Goal: Use online tool/utility: Utilize a website feature to perform a specific function

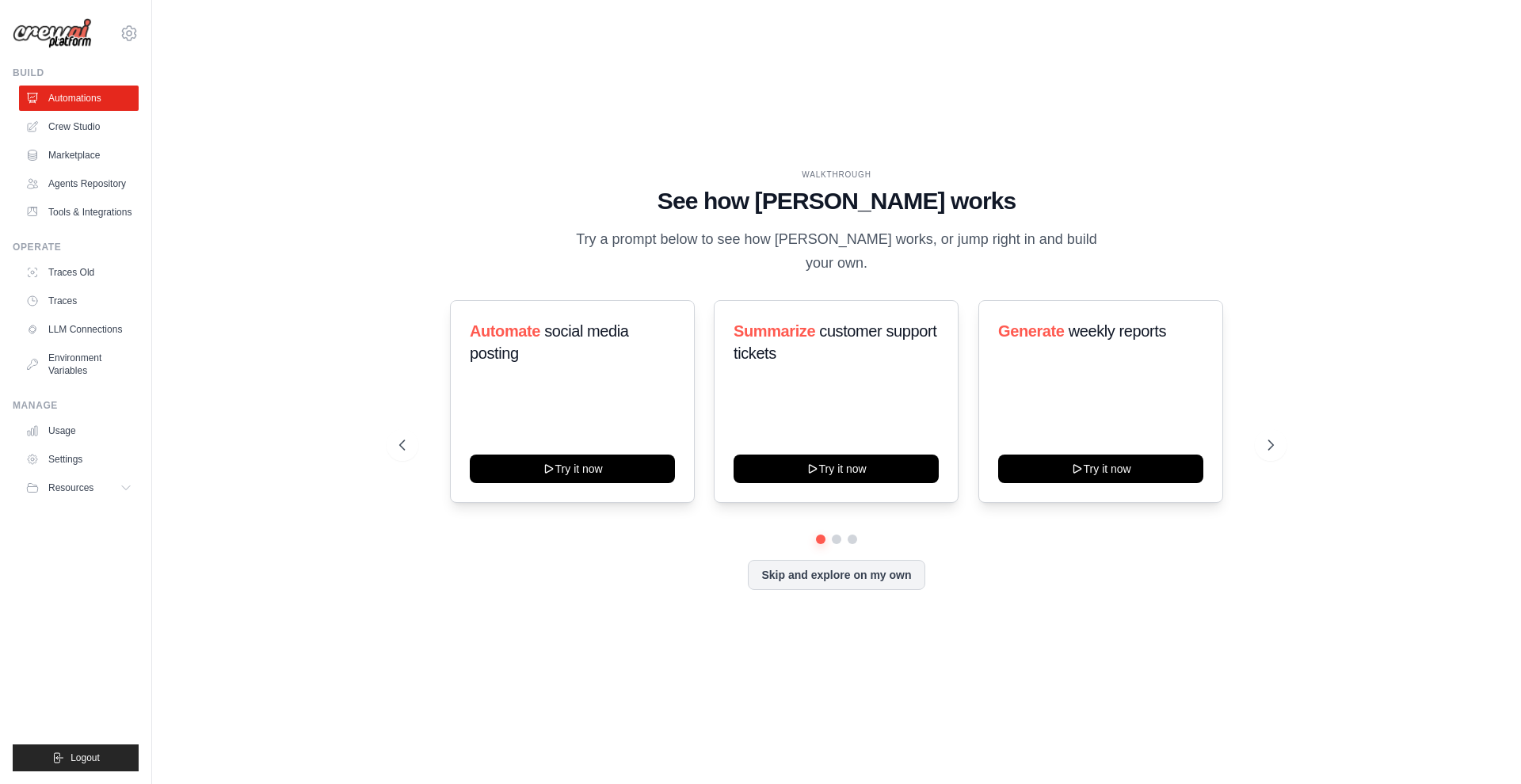
click at [343, 293] on div "WALKTHROUGH See how [PERSON_NAME] works Try a prompt below to see how [PERSON_N…" at bounding box center [836, 392] width 1318 height 753
click at [848, 565] on button "Skip and explore on my own" at bounding box center [836, 573] width 177 height 30
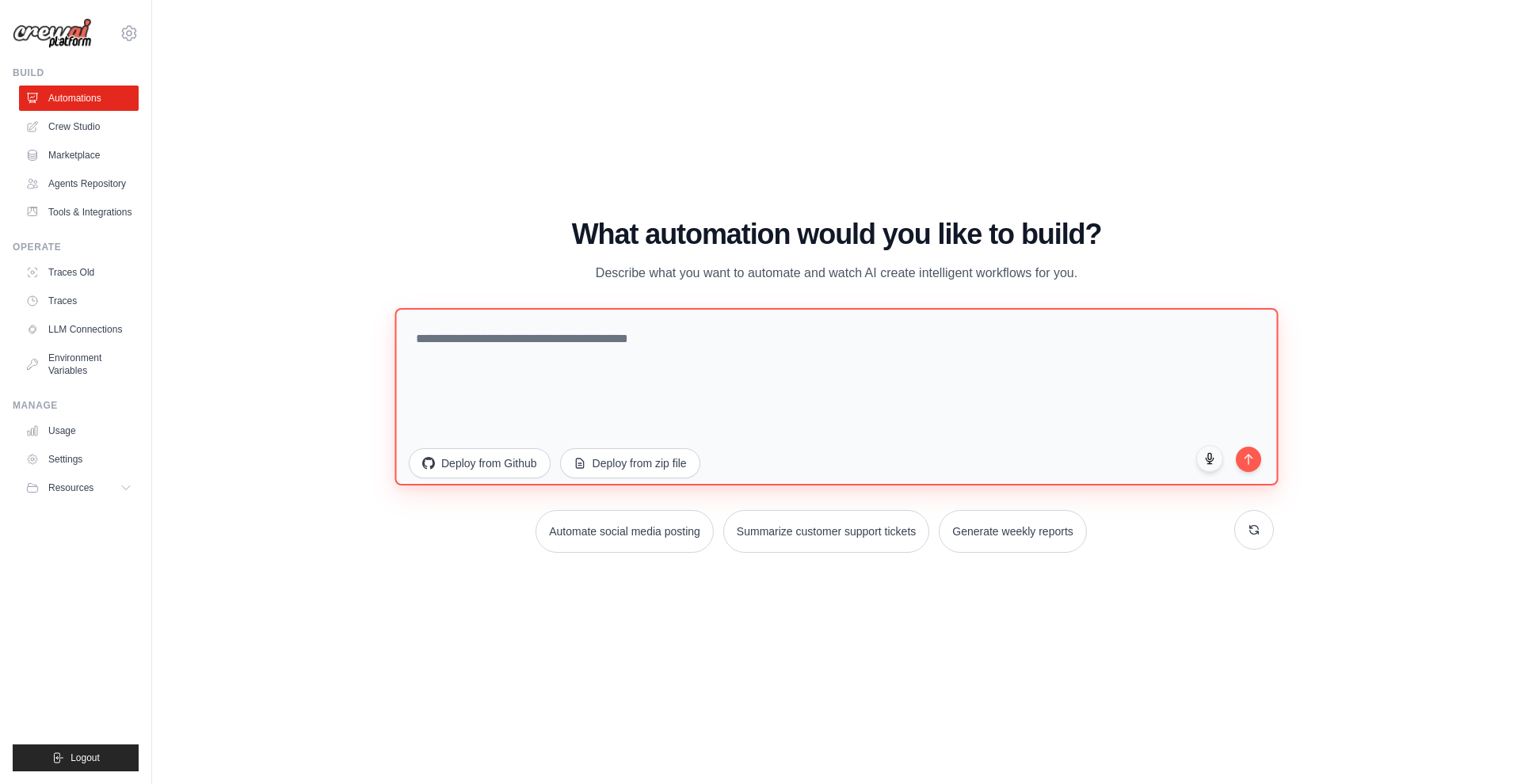
click at [605, 349] on textarea at bounding box center [836, 397] width 884 height 177
paste textarea "**********"
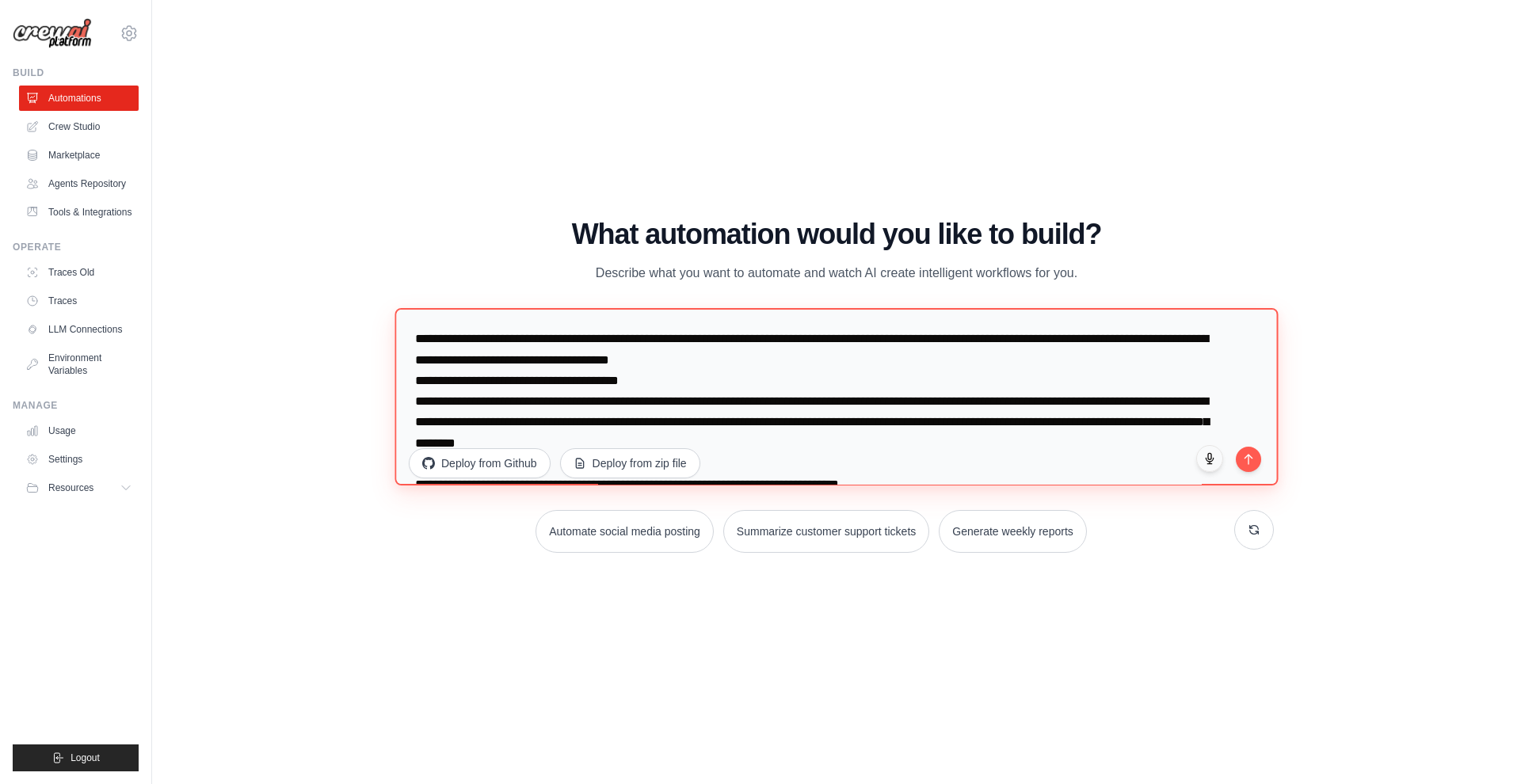
scroll to position [2265, 0]
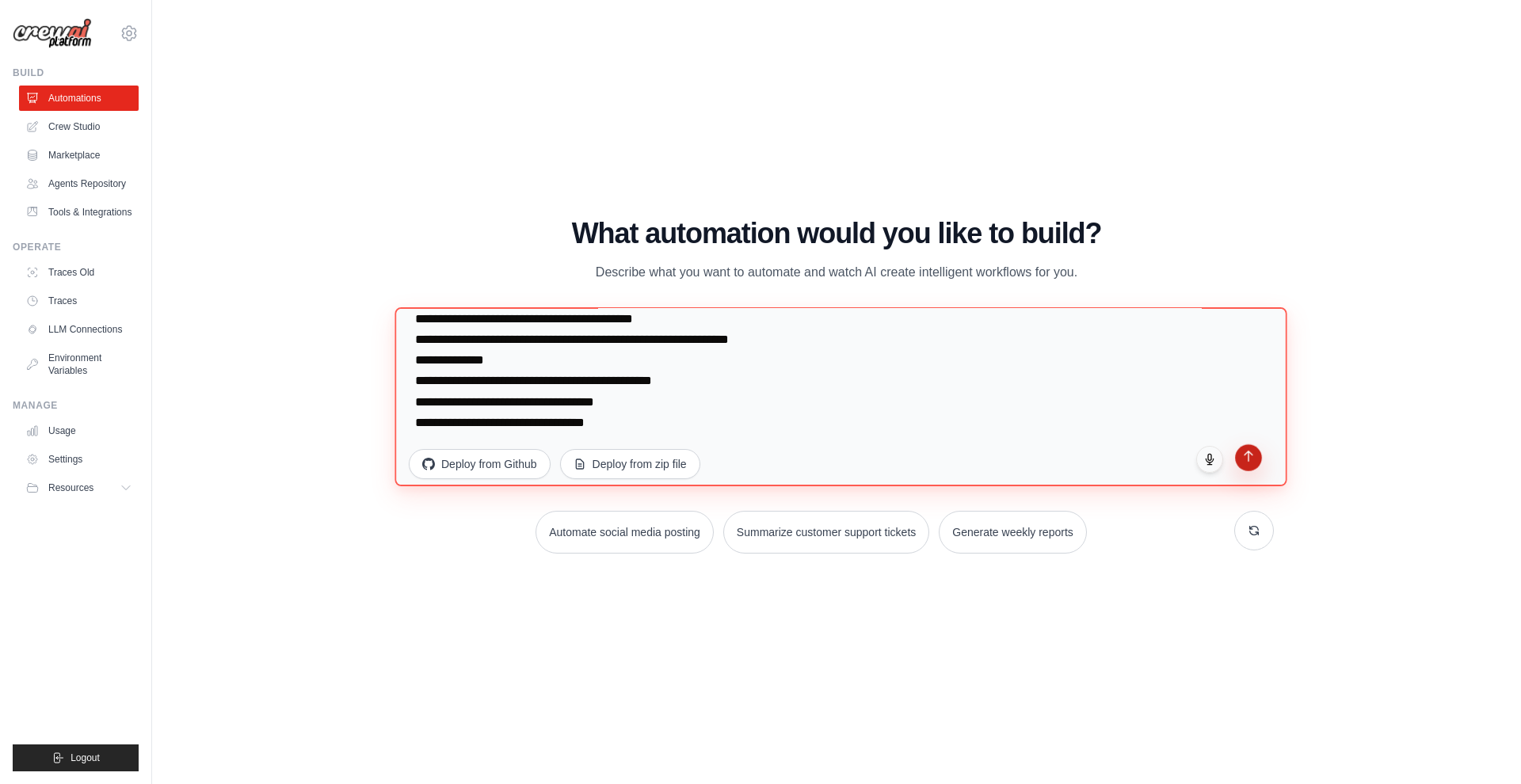
type textarea "**********"
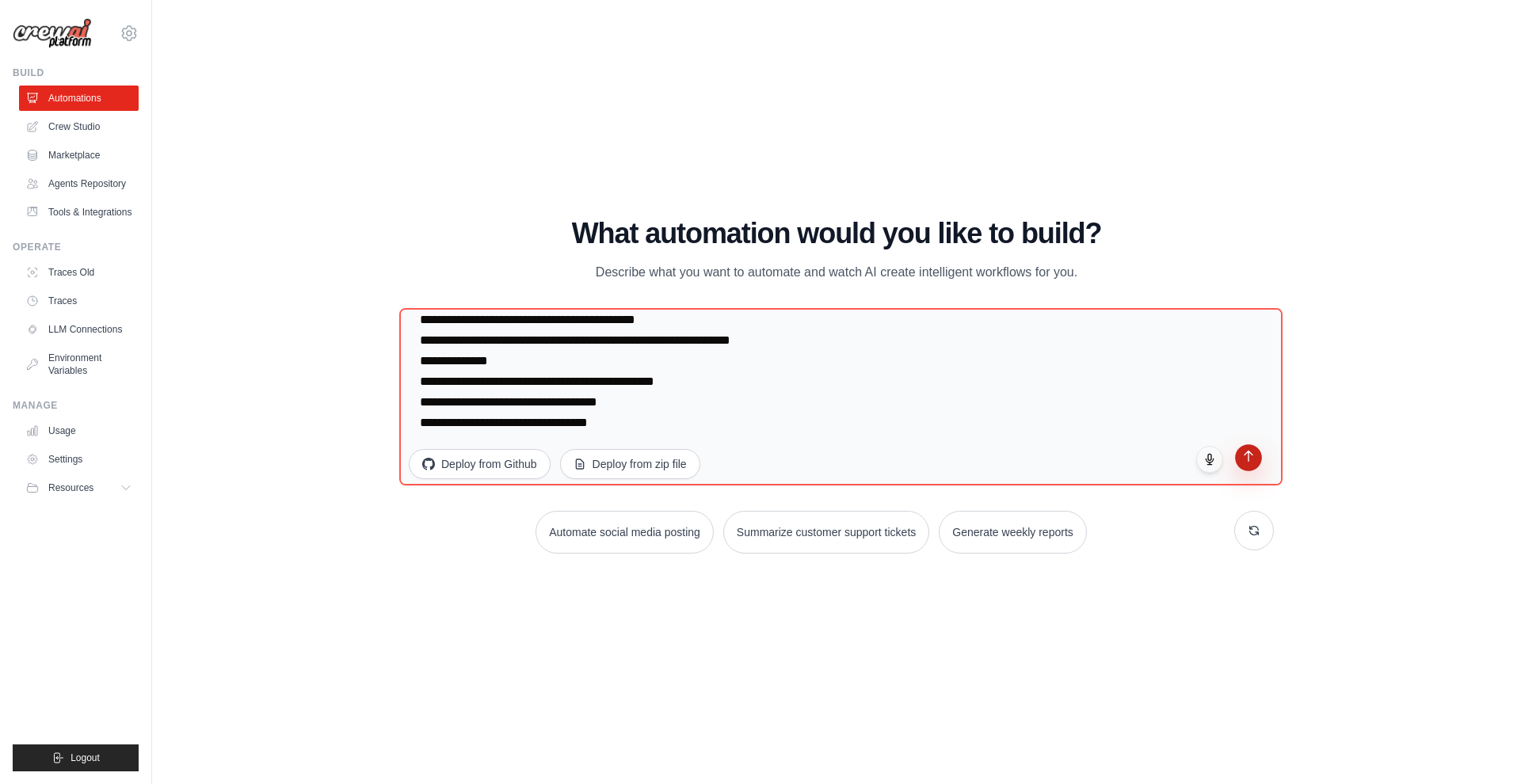
click at [1258, 453] on button "submit" at bounding box center [1249, 458] width 27 height 27
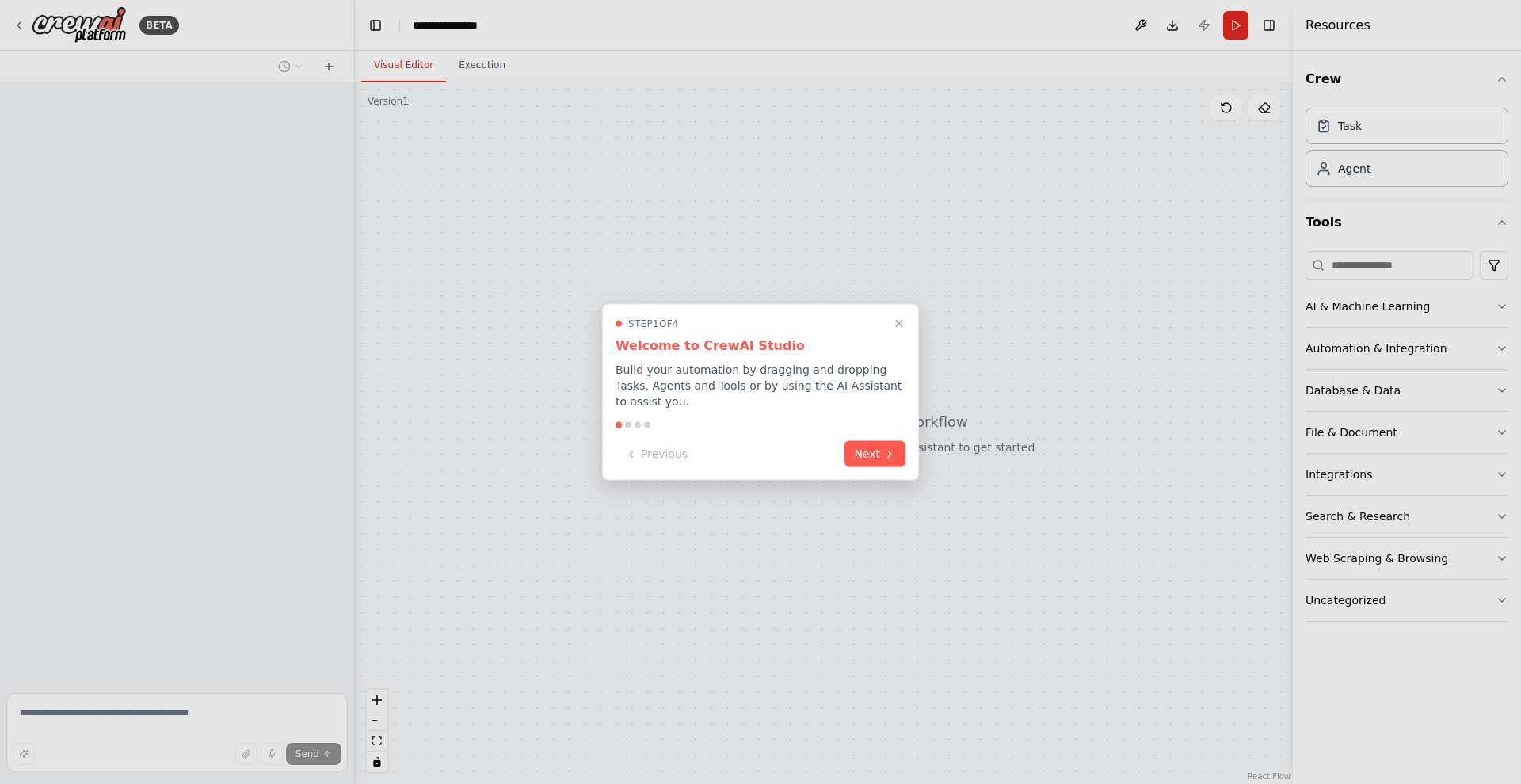
scroll to position [1090, 0]
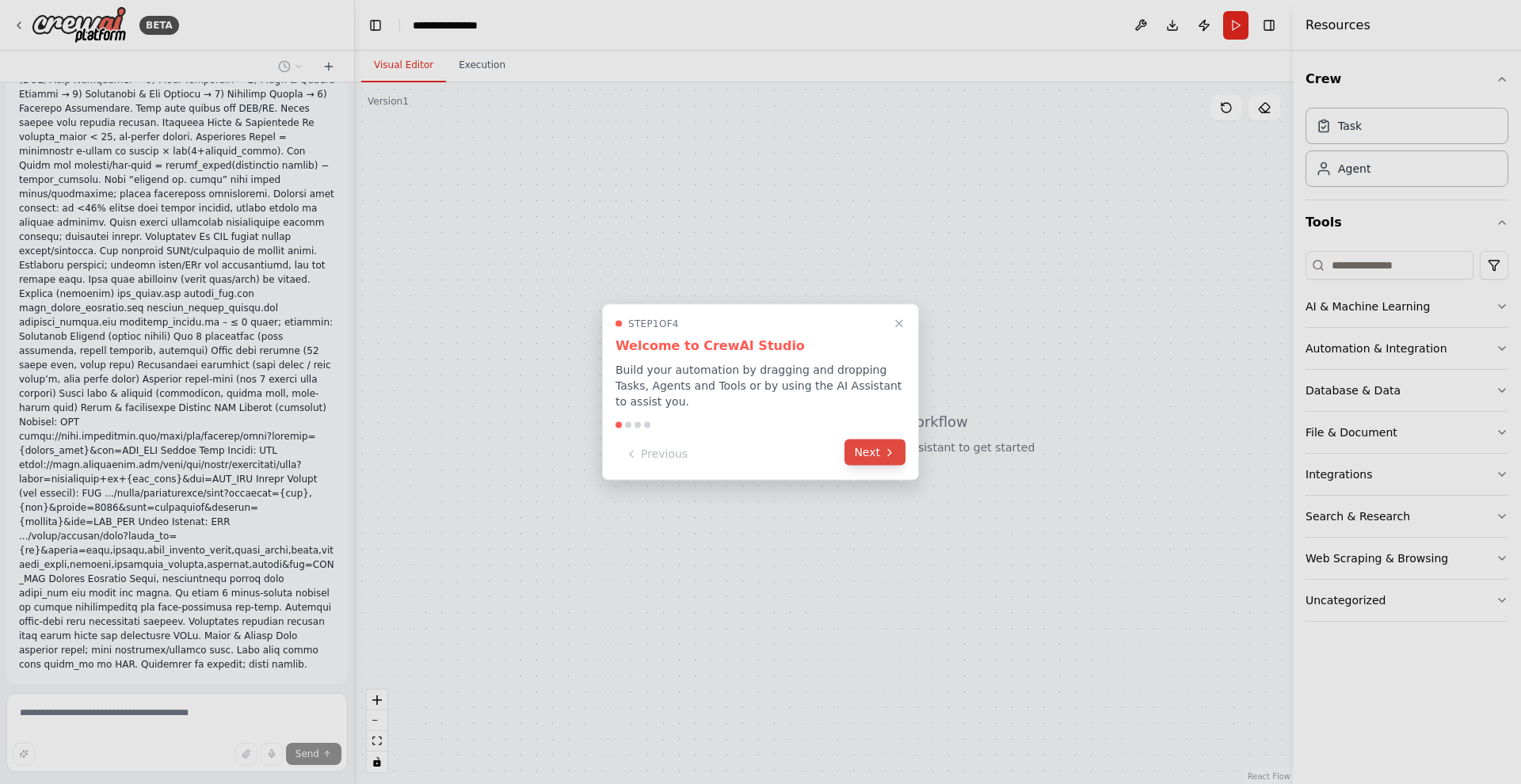
click at [894, 451] on icon at bounding box center [890, 452] width 13 height 13
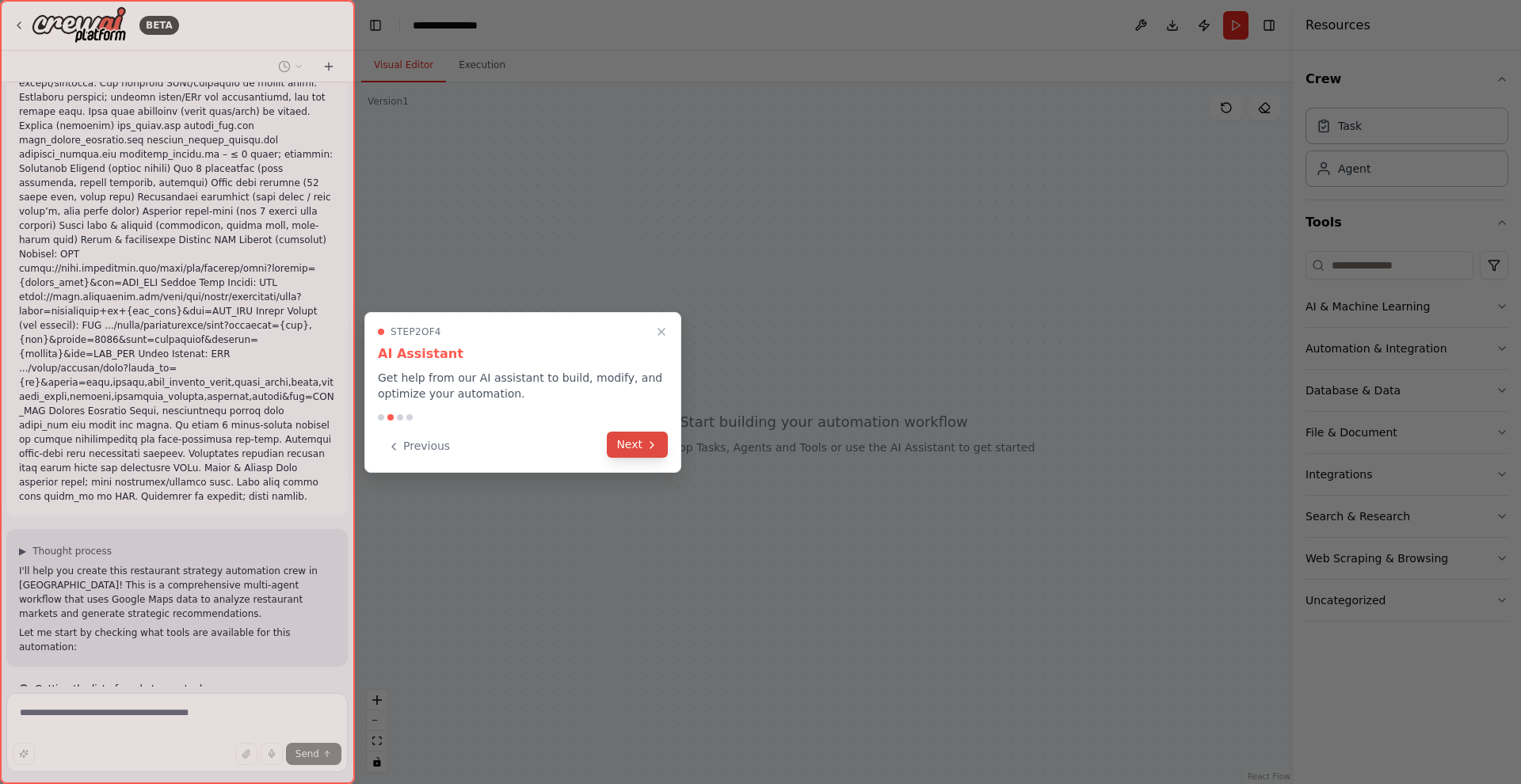
scroll to position [1272, 0]
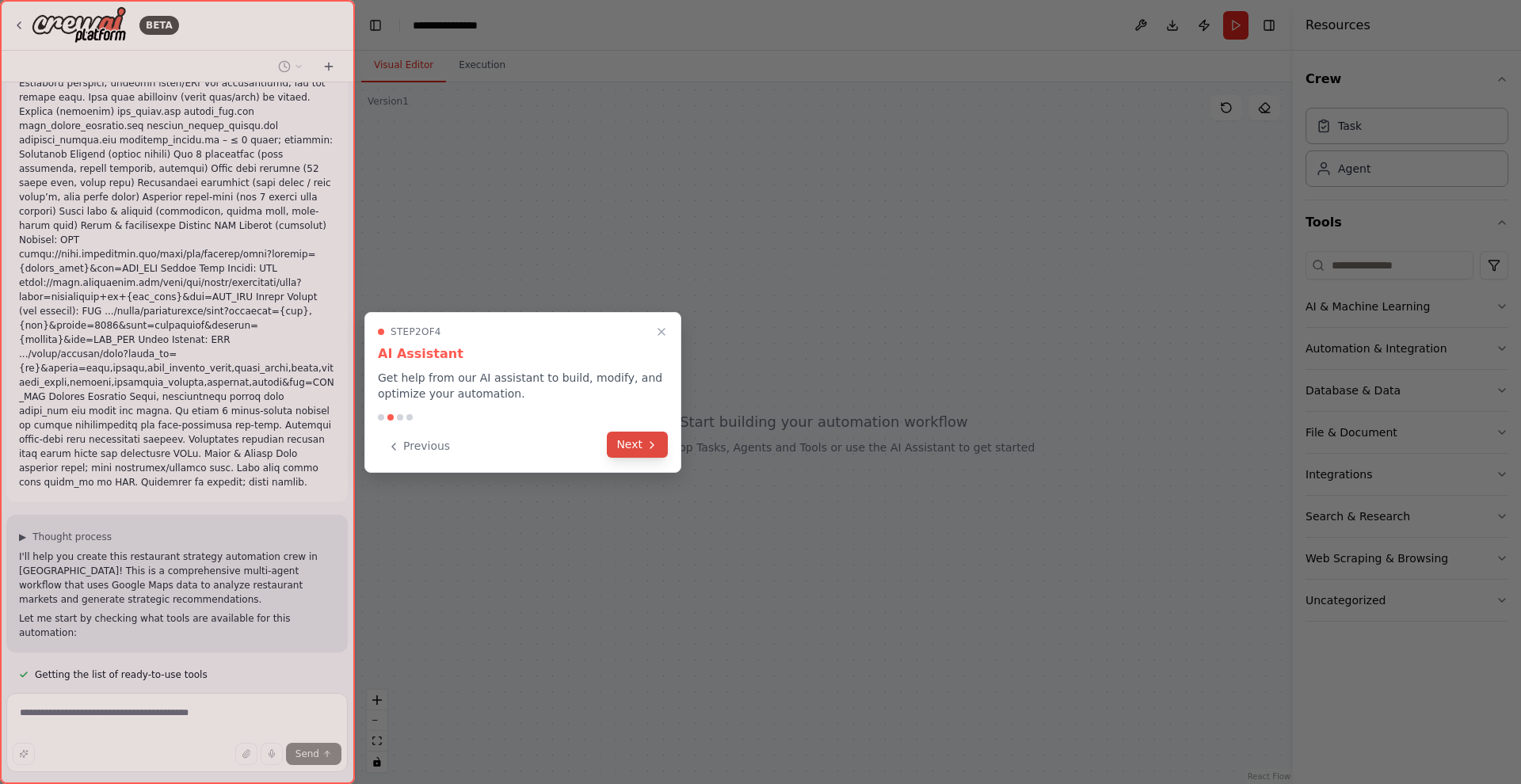
click at [641, 444] on button "Next" at bounding box center [637, 444] width 61 height 26
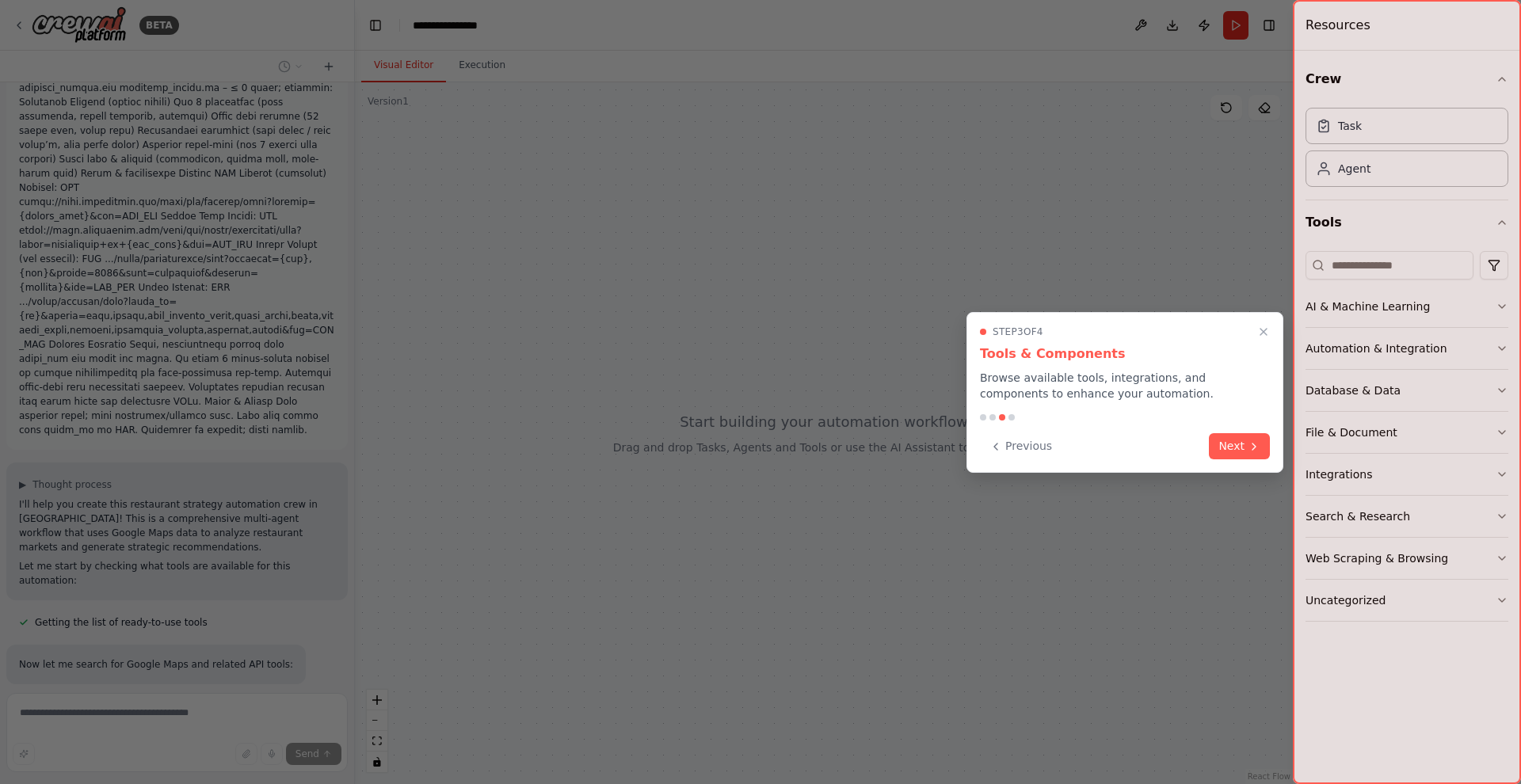
scroll to position [1356, 0]
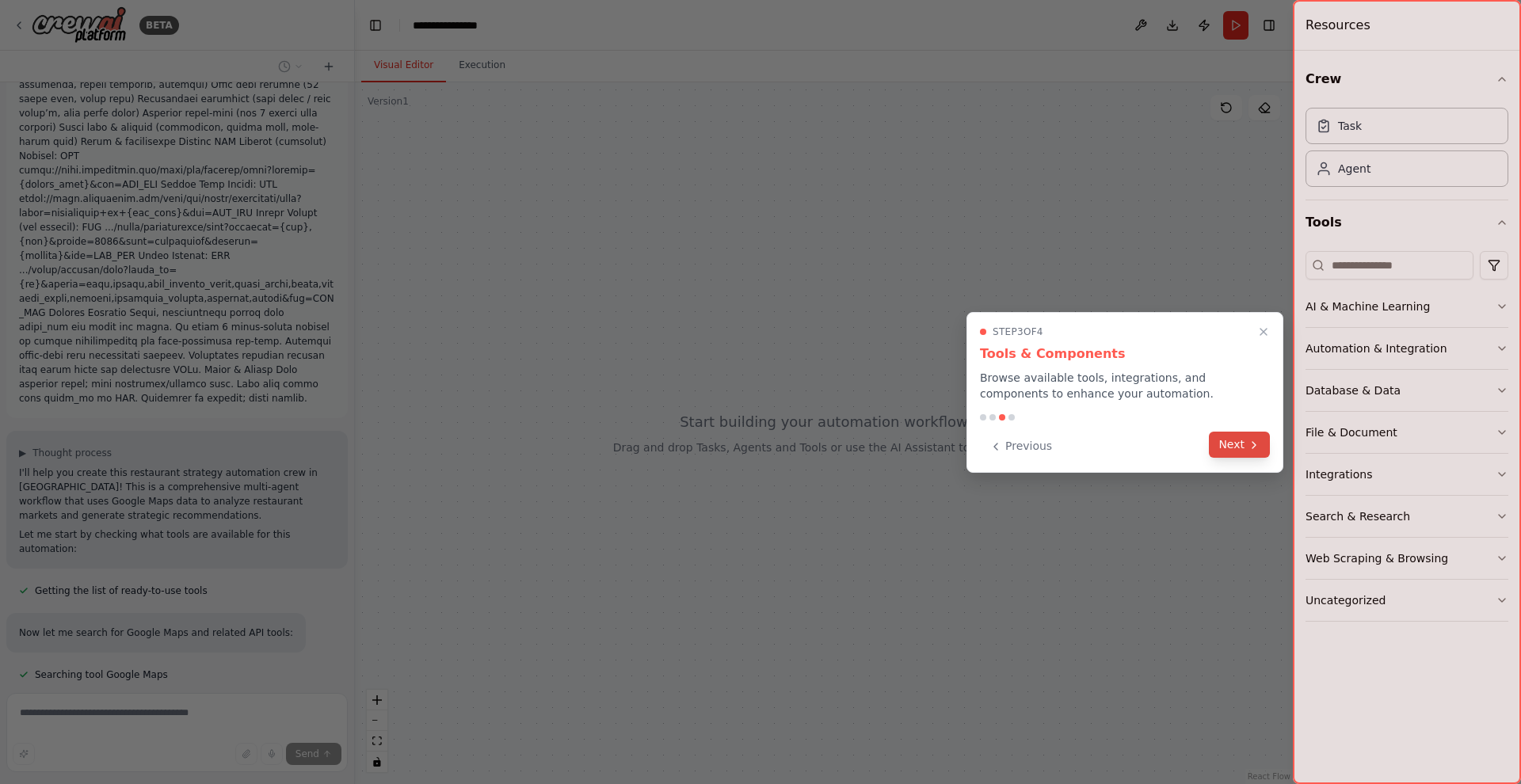
click at [1223, 449] on button "Next" at bounding box center [1240, 444] width 61 height 26
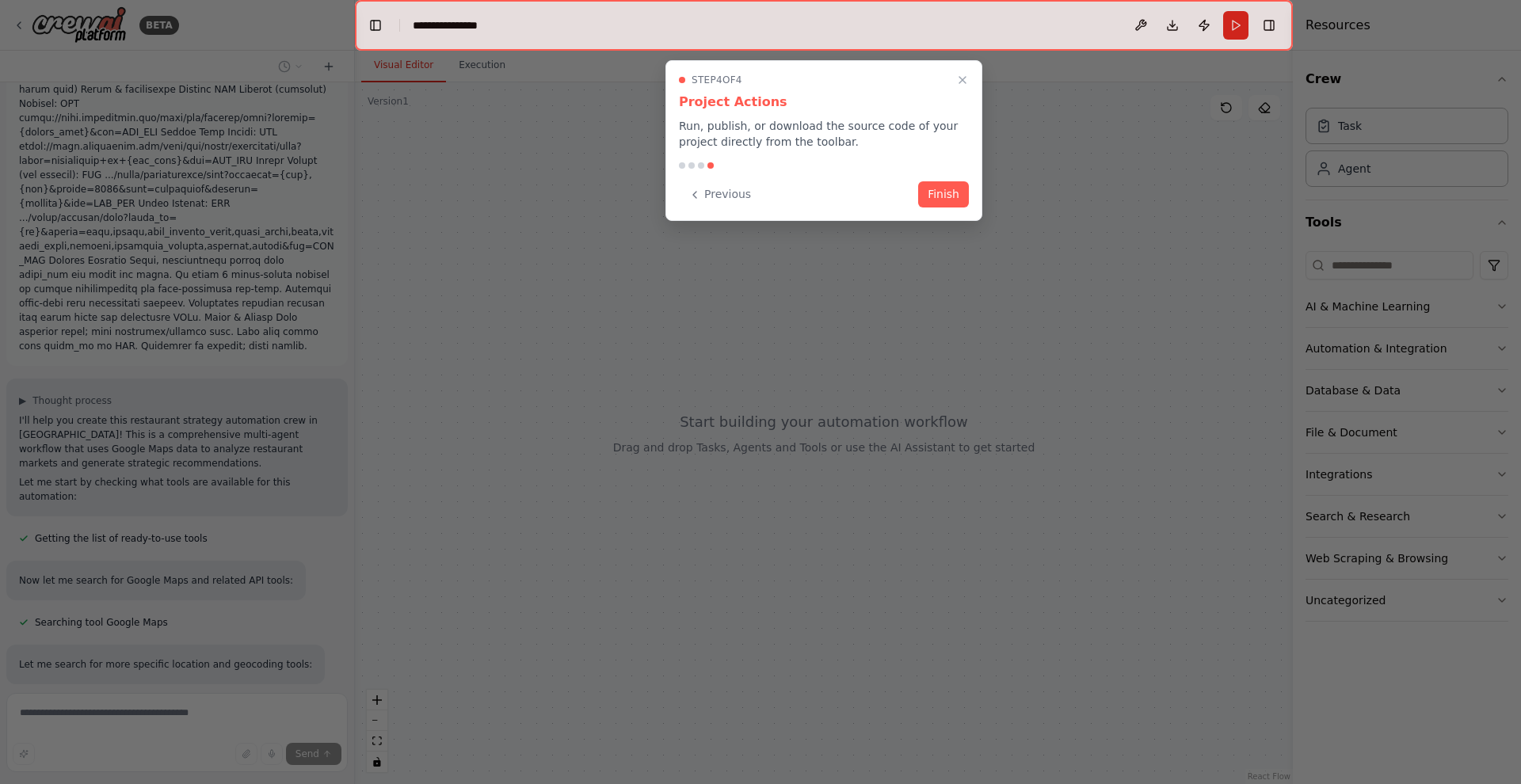
scroll to position [1440, 0]
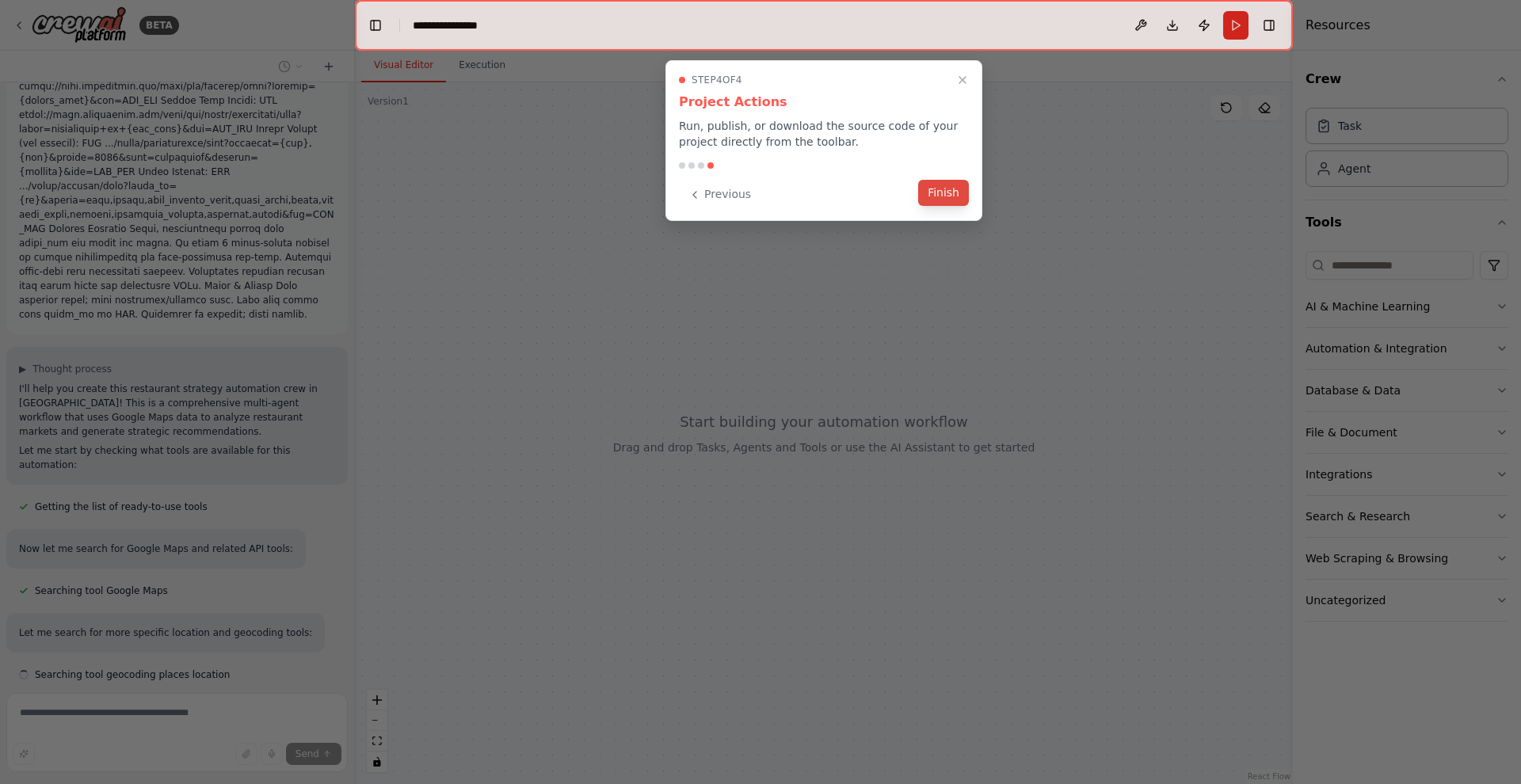
click at [932, 189] on button "Finish" at bounding box center [944, 193] width 51 height 26
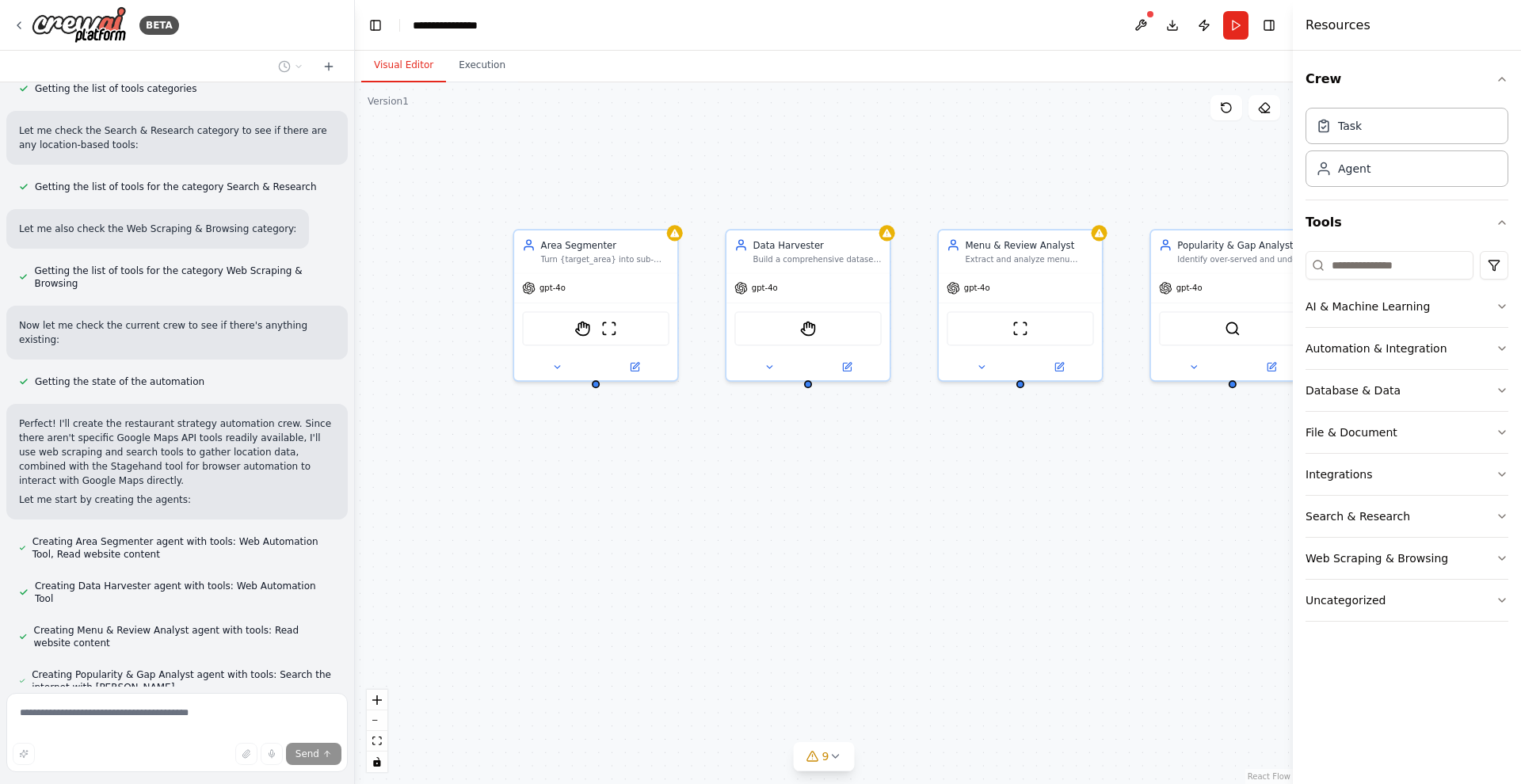
scroll to position [2156, 0]
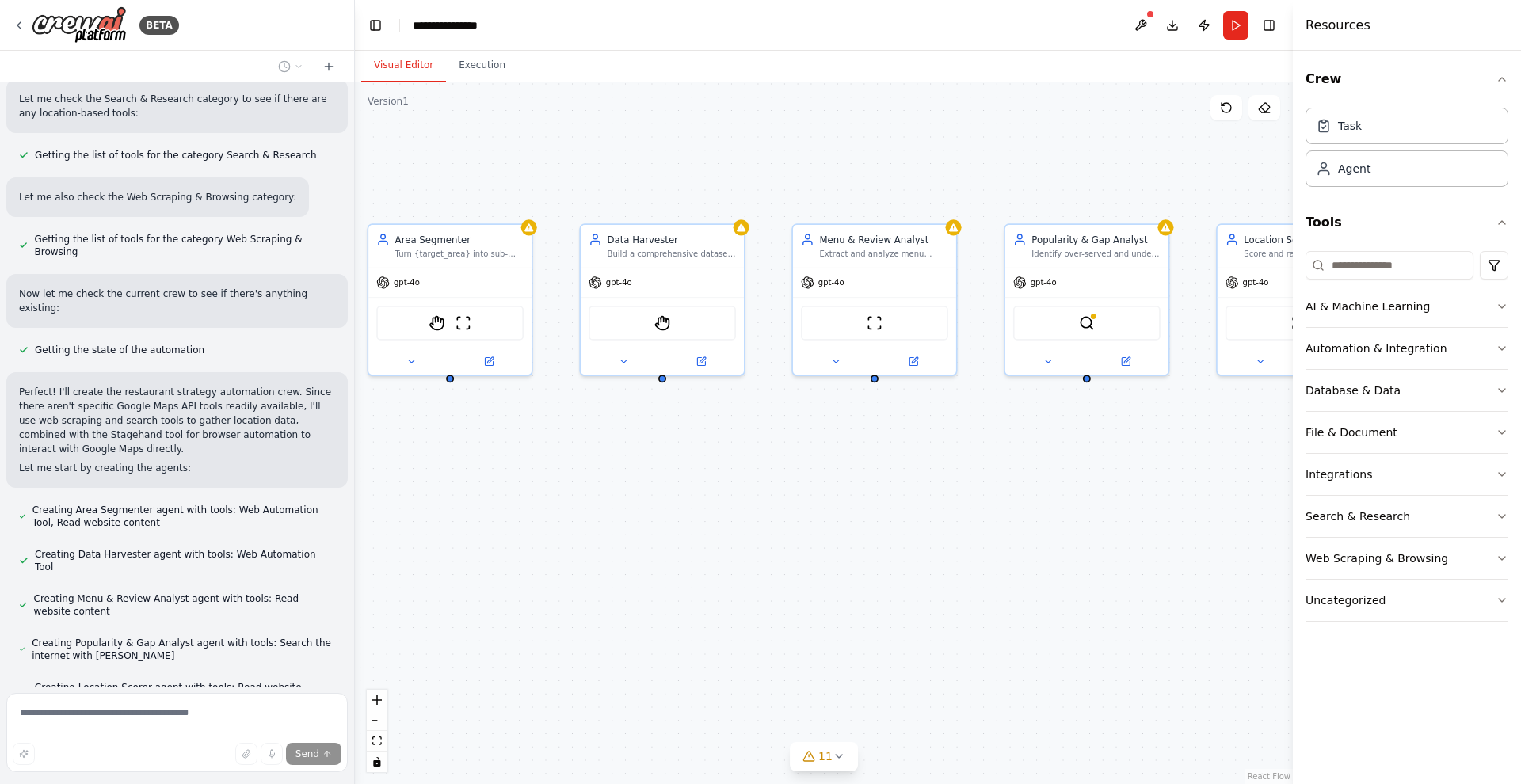
drag, startPoint x: 926, startPoint y: 620, endPoint x: 782, endPoint y: 614, distance: 144.1
click at [782, 614] on div "Area Segmenter Turn {target_area} into sub-areas and micro-markets by analyzing…" at bounding box center [824, 433] width 938 height 702
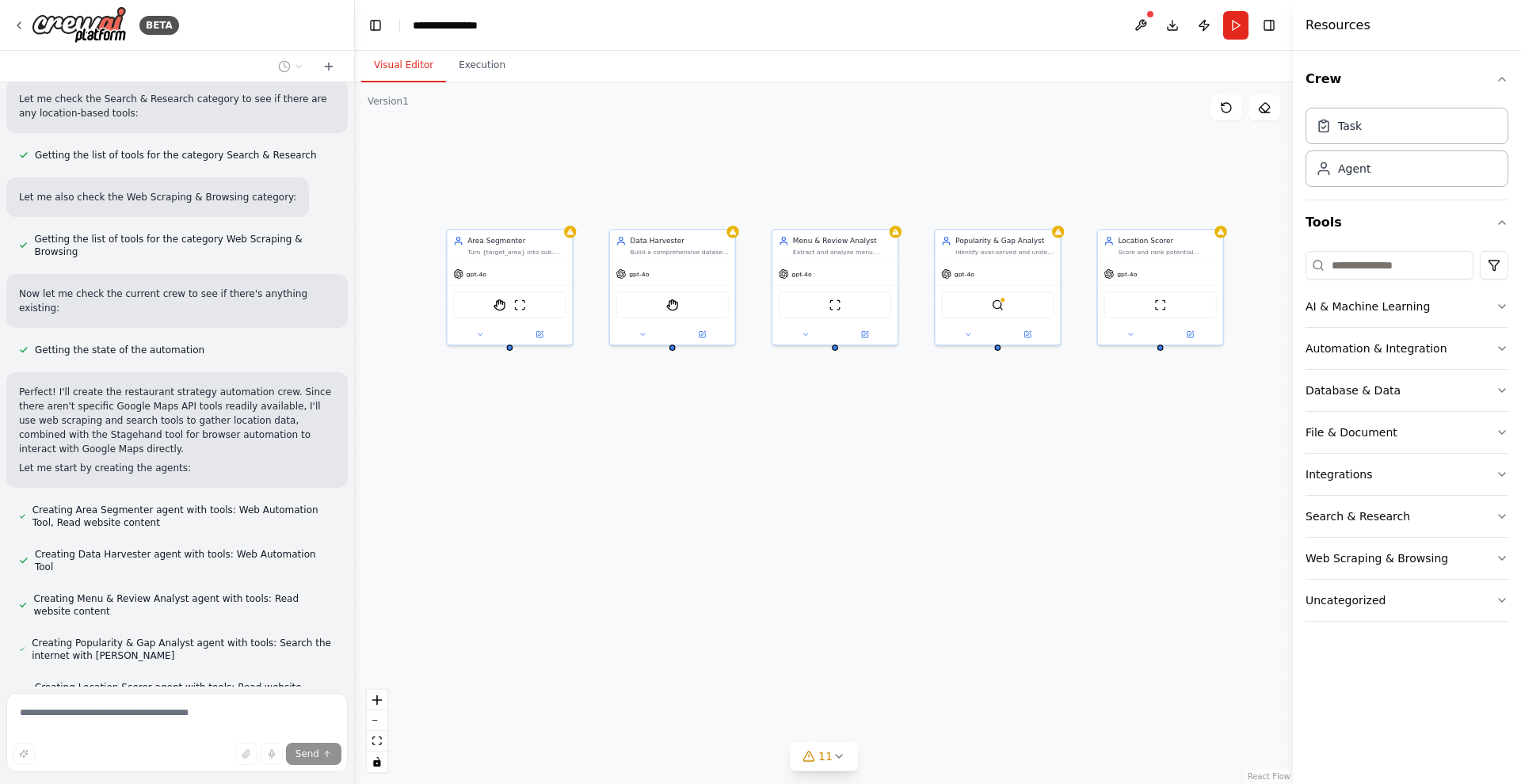
drag, startPoint x: 839, startPoint y: 561, endPoint x: 818, endPoint y: 486, distance: 77.9
click at [818, 486] on div "Area Segmenter Turn {target_area} into sub-areas and micro-markets by analyzing…" at bounding box center [824, 433] width 938 height 702
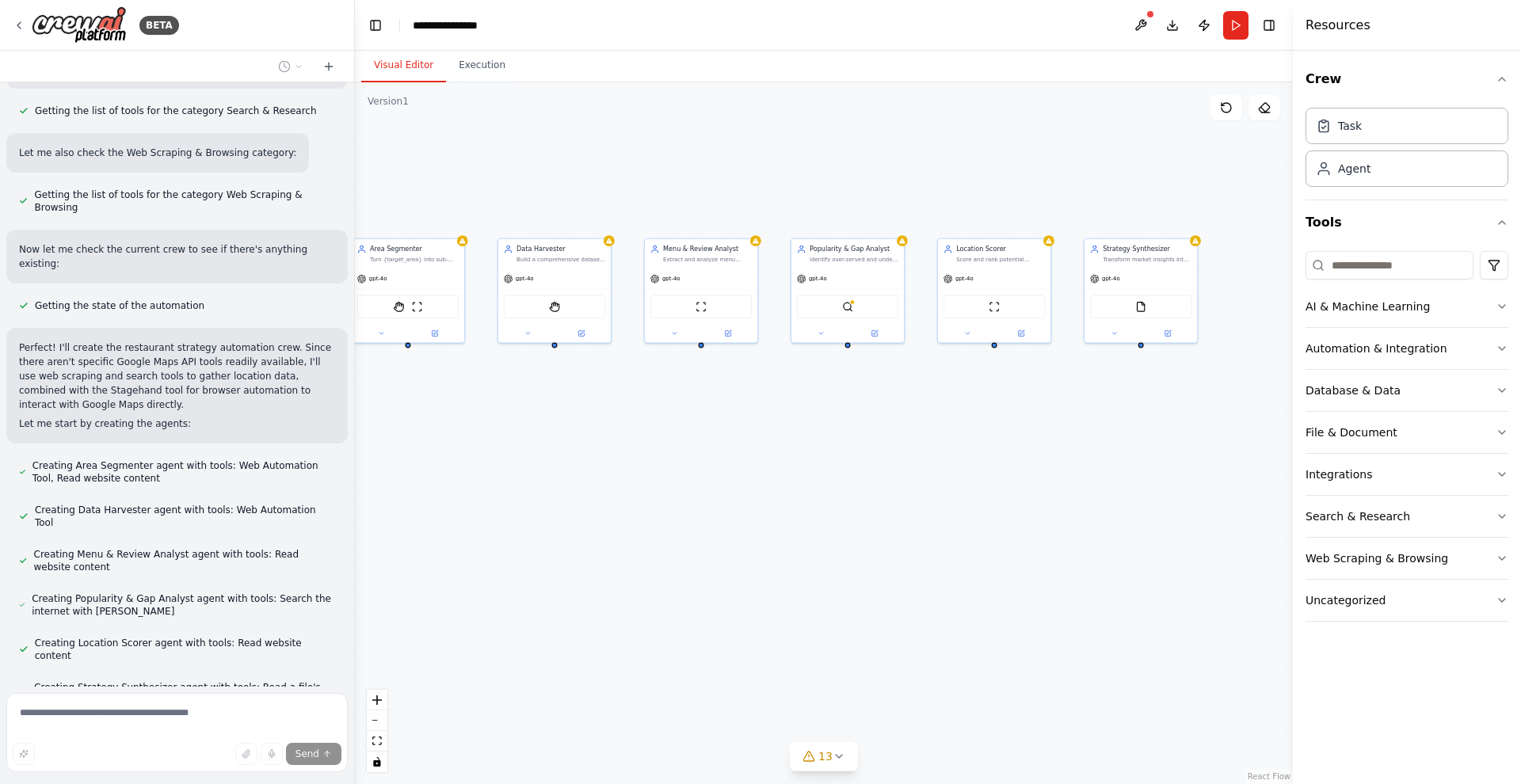
drag, startPoint x: 842, startPoint y: 413, endPoint x: 798, endPoint y: 413, distance: 44.0
click at [798, 413] on div "Area Segmenter Turn {target_area} into sub-areas and micro-markets by analyzing…" at bounding box center [824, 433] width 938 height 702
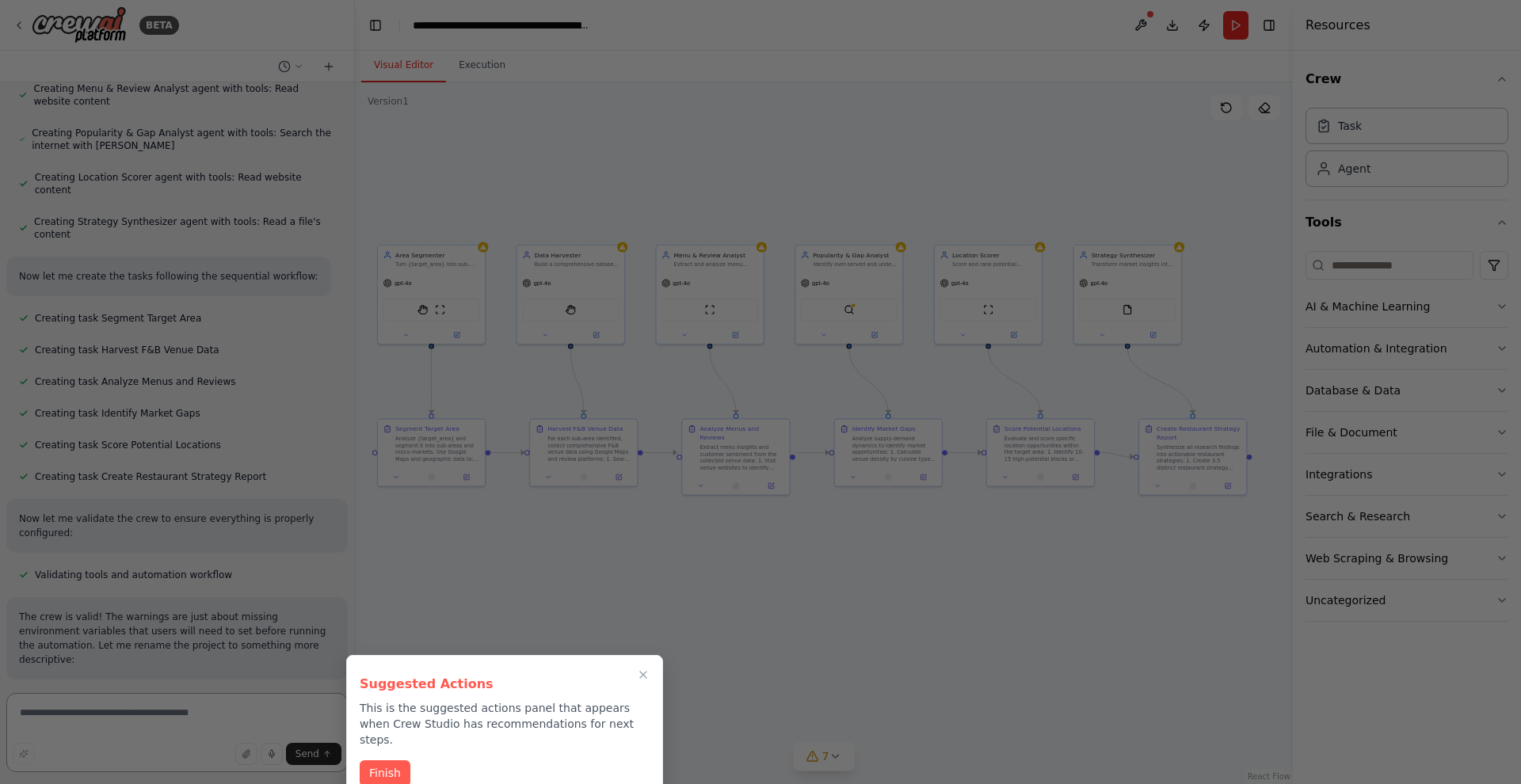
scroll to position [3488, 0]
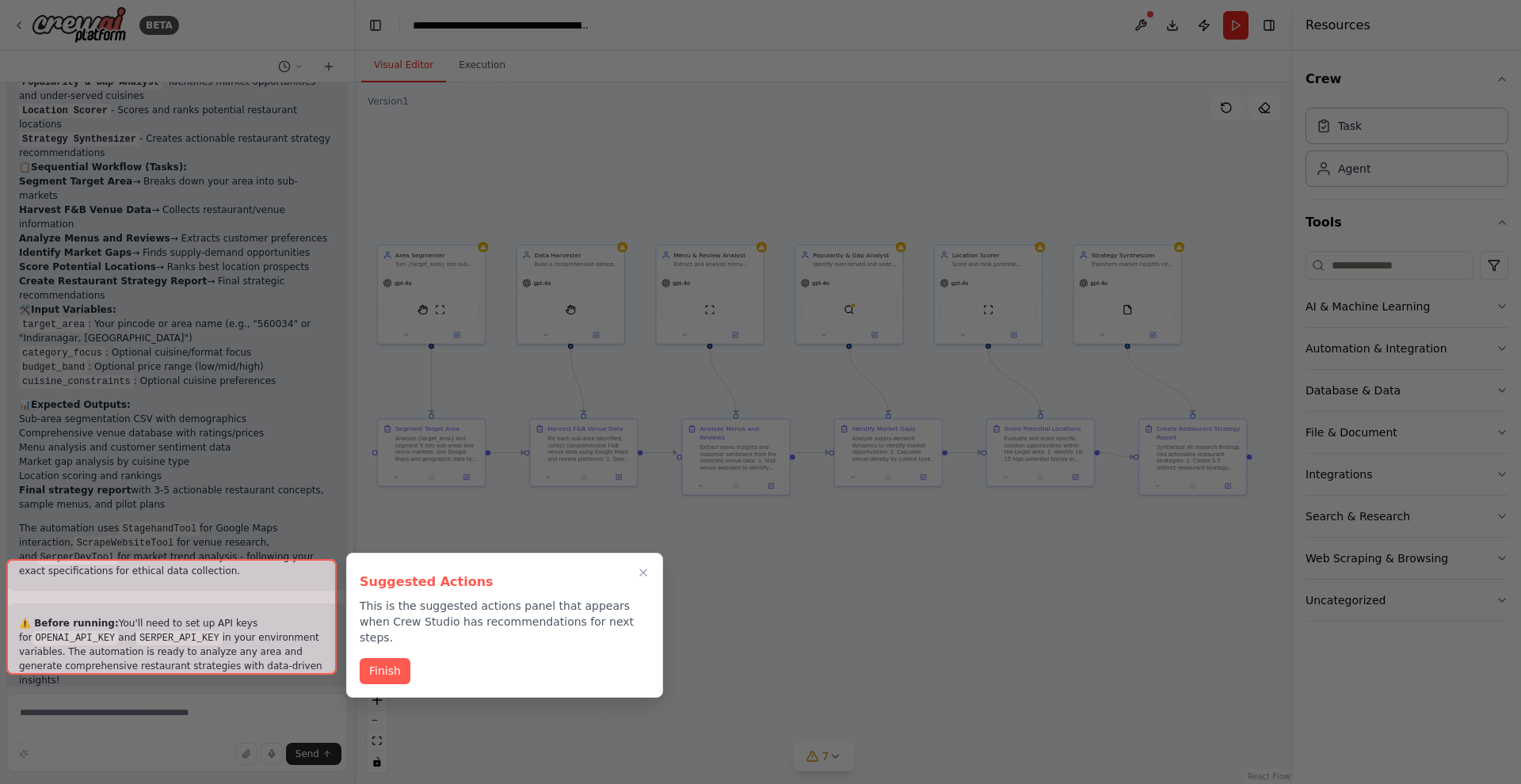
click at [270, 658] on div at bounding box center [171, 616] width 331 height 116
click at [263, 589] on div at bounding box center [171, 616] width 331 height 116
click at [640, 574] on icon "Close walkthrough" at bounding box center [644, 573] width 14 height 14
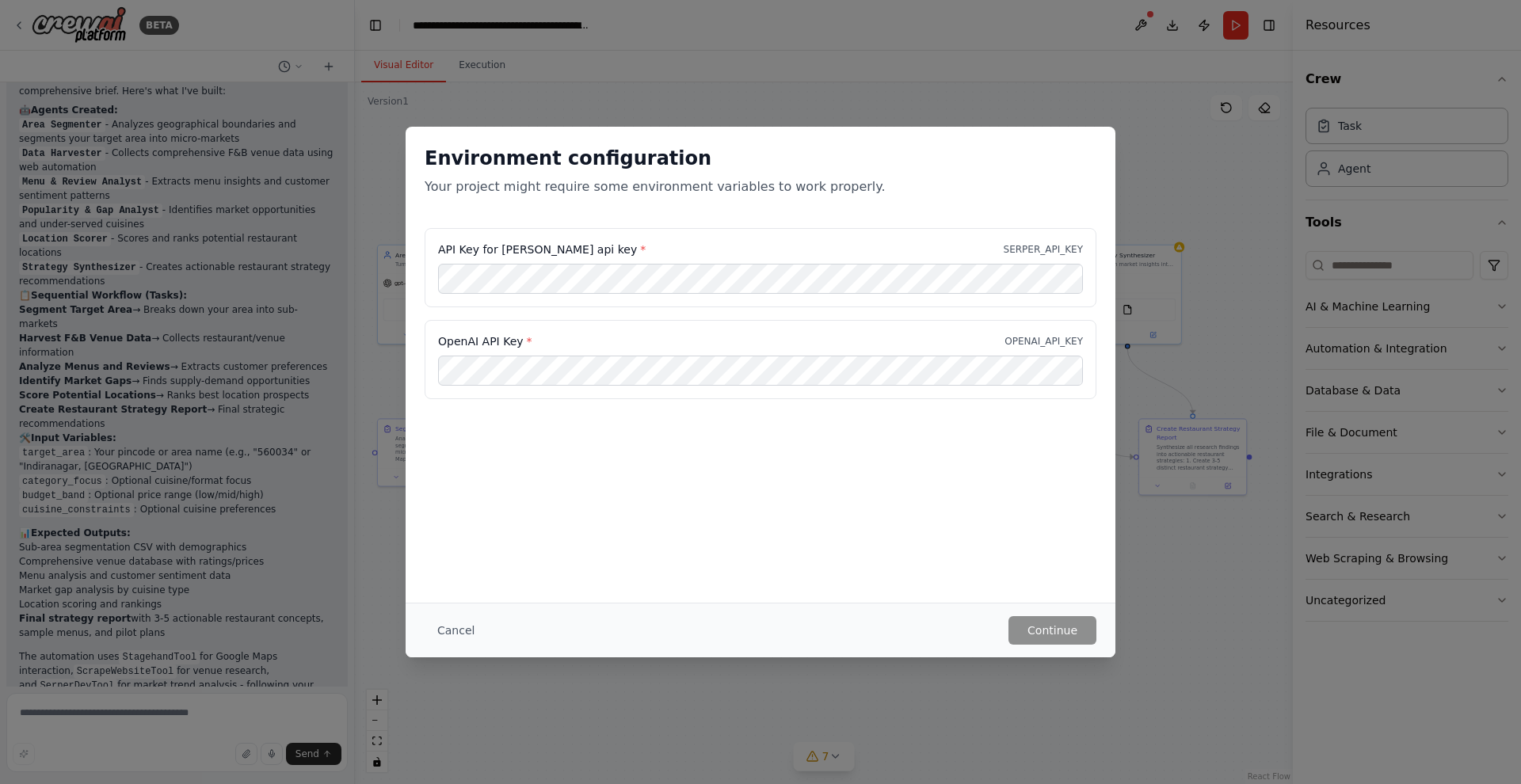
click at [1225, 243] on div "Environment configuration Your project might require some environment variables…" at bounding box center [760, 392] width 1521 height 784
click at [468, 638] on button "Cancel" at bounding box center [456, 631] width 63 height 29
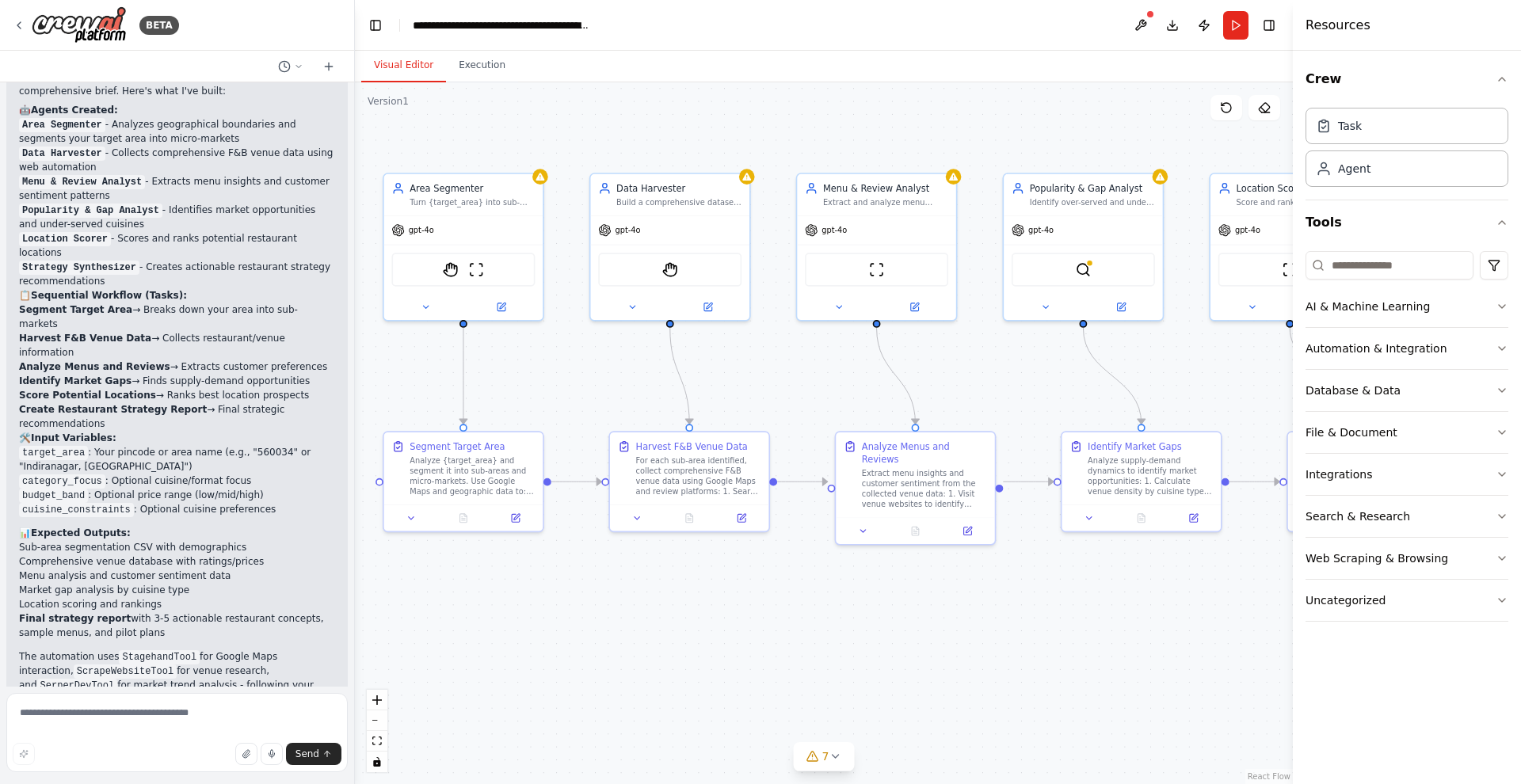
drag, startPoint x: 611, startPoint y: 398, endPoint x: 540, endPoint y: 409, distance: 71.8
click at [540, 409] on div ".deletable-edge-delete-btn { width: 20px; height: 20px; border: 0px solid #ffff…" at bounding box center [824, 433] width 938 height 702
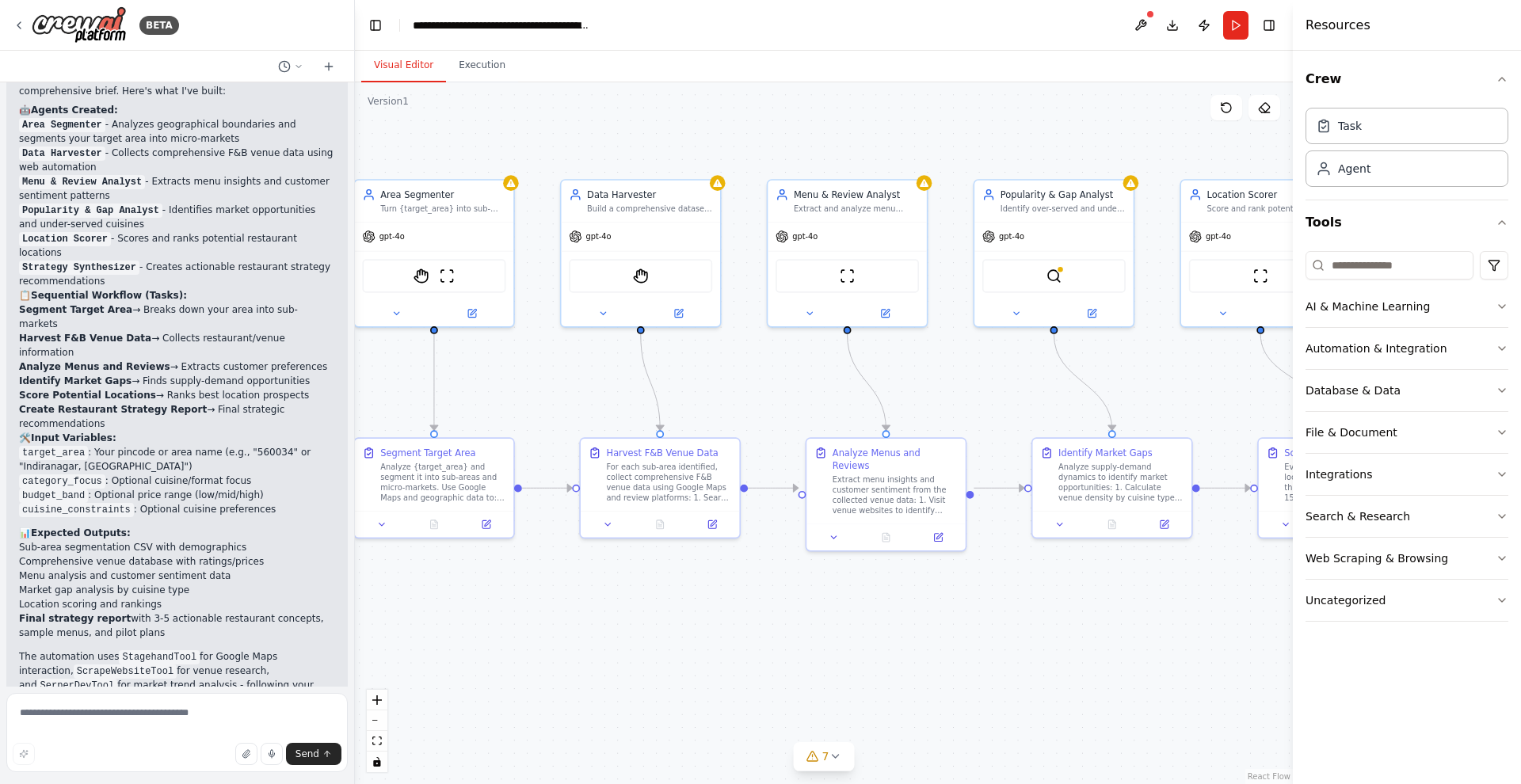
drag, startPoint x: 577, startPoint y: 376, endPoint x: 549, endPoint y: 383, distance: 28.9
click at [549, 383] on div ".deletable-edge-delete-btn { width: 20px; height: 20px; border: 0px solid #ffff…" at bounding box center [824, 433] width 938 height 702
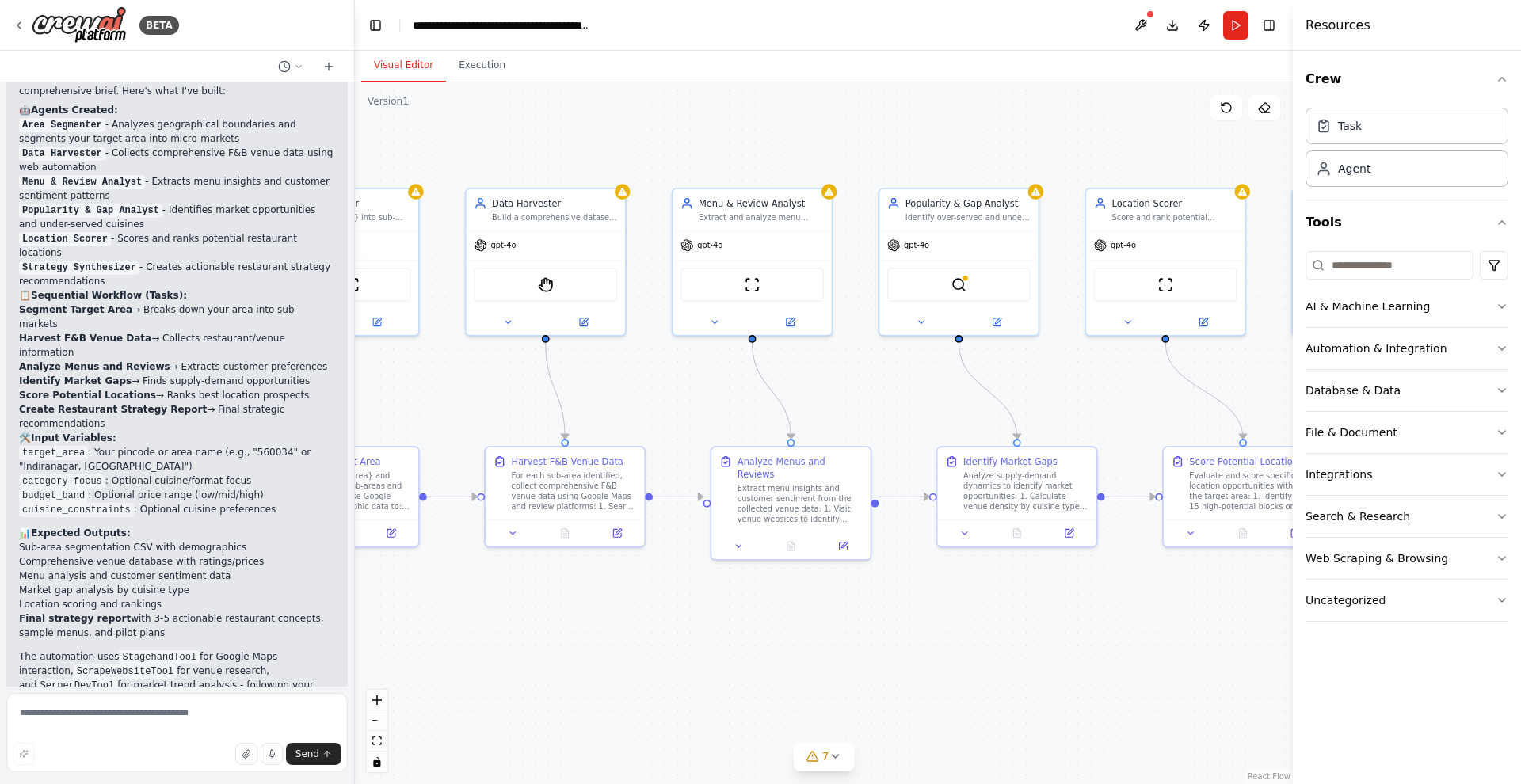
drag, startPoint x: 523, startPoint y: 383, endPoint x: 482, endPoint y: 383, distance: 41.0
click at [482, 383] on div ".deletable-edge-delete-btn { width: 20px; height: 20px; border: 0px solid #ffff…" at bounding box center [824, 433] width 938 height 702
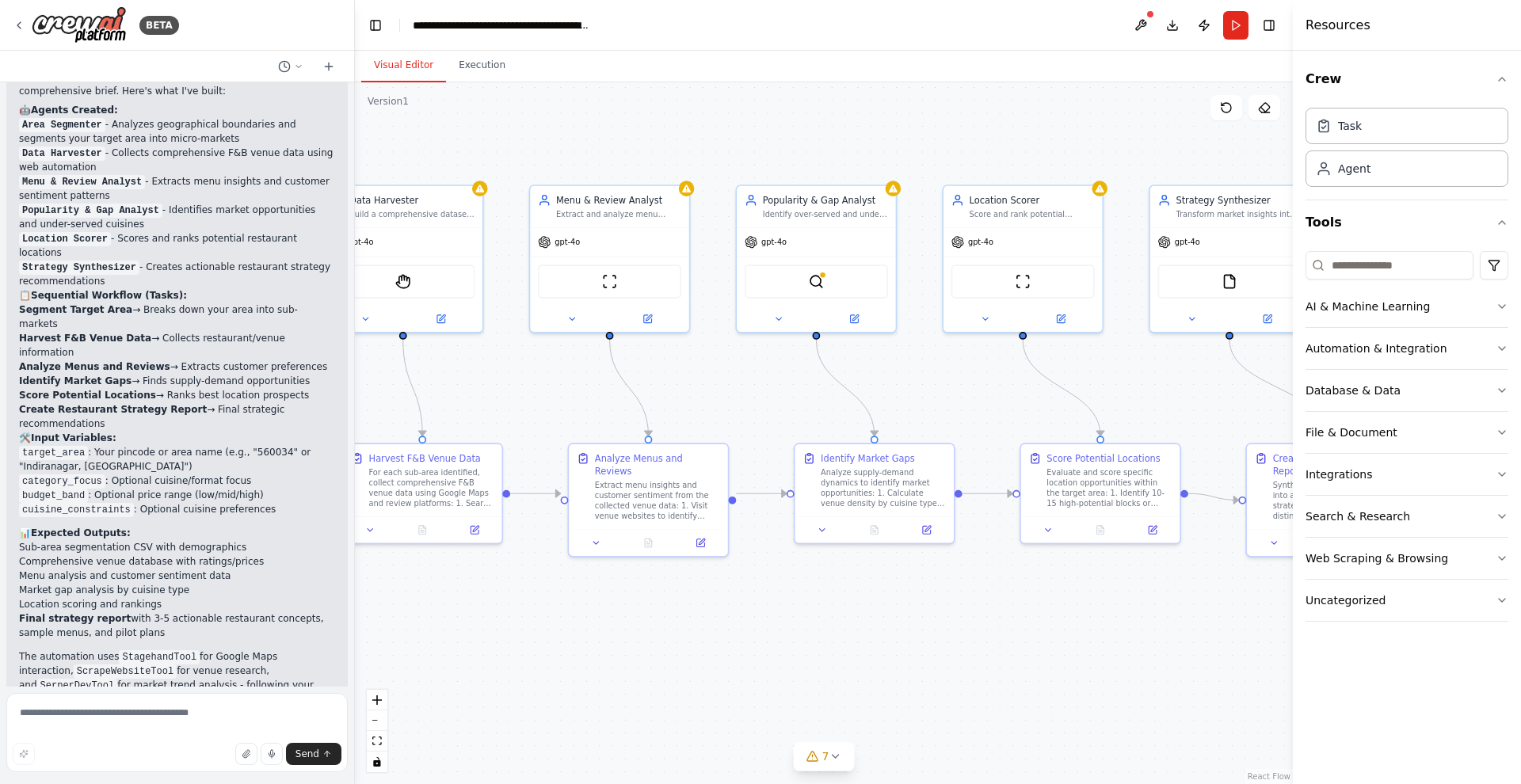
drag, startPoint x: 723, startPoint y: 381, endPoint x: 581, endPoint y: 378, distance: 142.0
click at [581, 378] on div ".deletable-edge-delete-btn { width: 20px; height: 20px; border: 0px solid #ffff…" at bounding box center [824, 433] width 938 height 702
click at [166, 720] on textarea at bounding box center [177, 733] width 341 height 79
type textarea "*******"
click at [433, 290] on div "StagehandTool" at bounding box center [403, 279] width 143 height 33
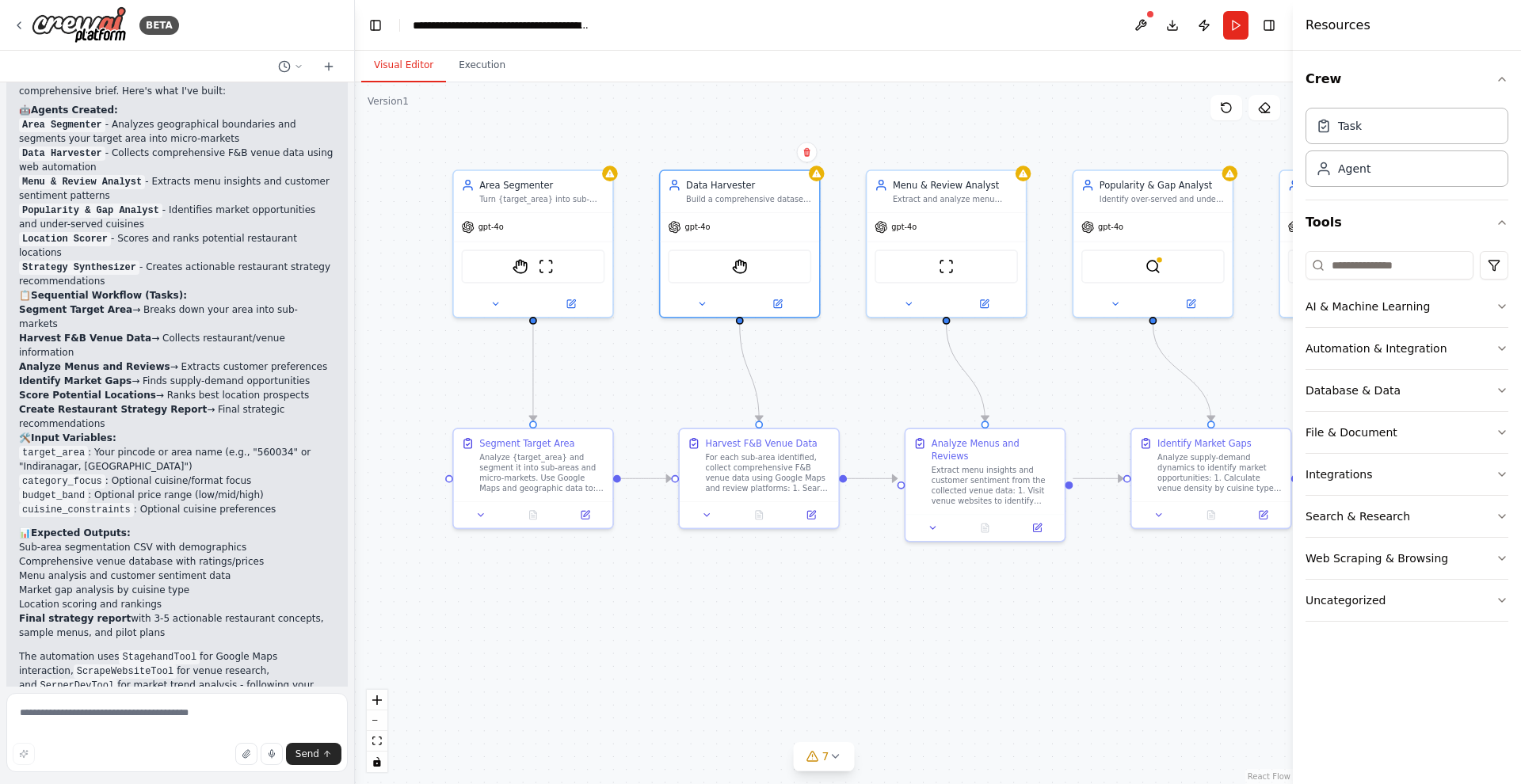
drag, startPoint x: 634, startPoint y: 367, endPoint x: 857, endPoint y: 353, distance: 223.4
click at [864, 352] on div ".deletable-edge-delete-btn { width: 20px; height: 20px; border: 0px solid #ffff…" at bounding box center [824, 433] width 938 height 702
click at [554, 263] on img at bounding box center [546, 264] width 16 height 16
click at [220, 708] on textarea at bounding box center [177, 733] width 341 height 79
paste textarea "**********"
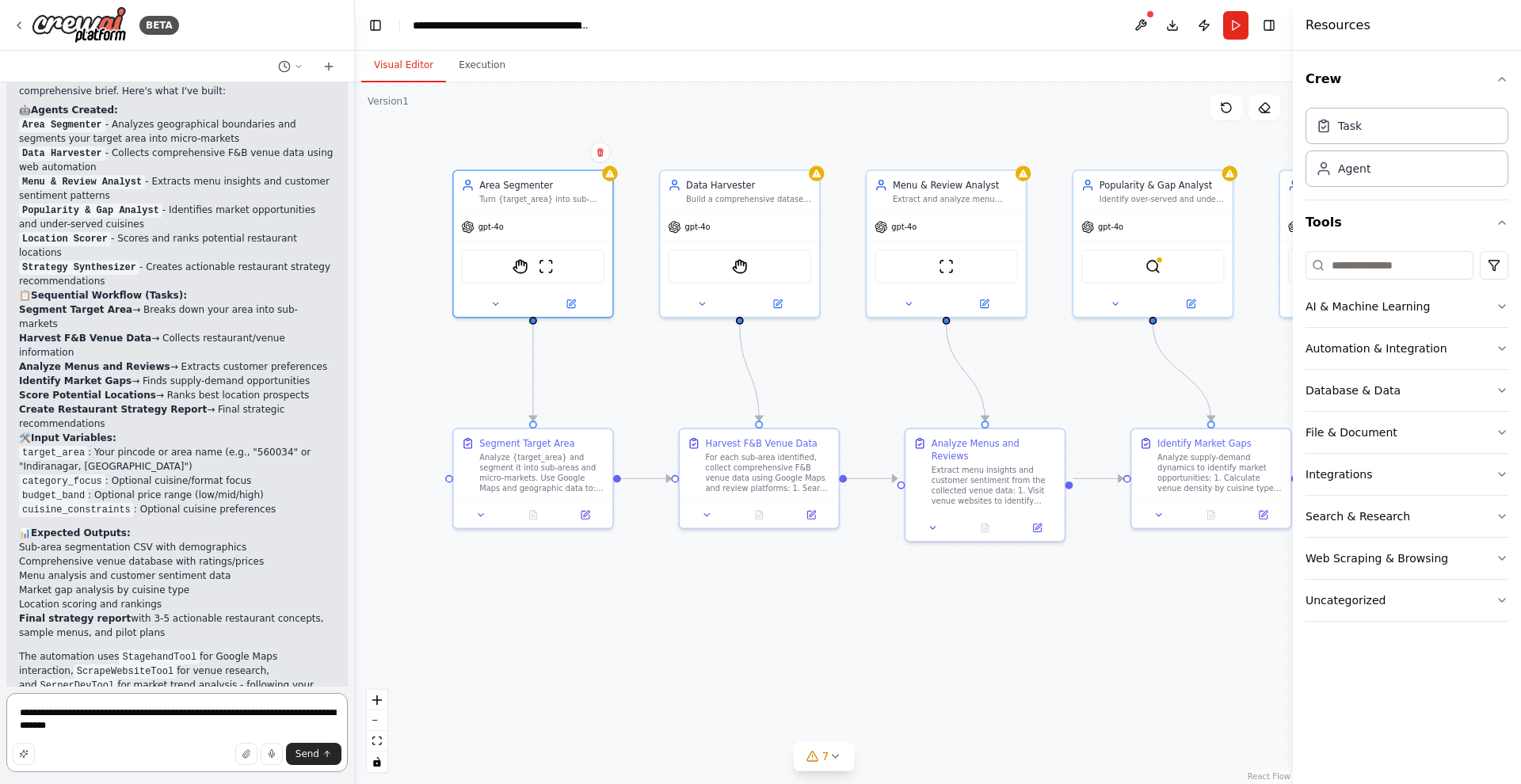
type textarea "**********"
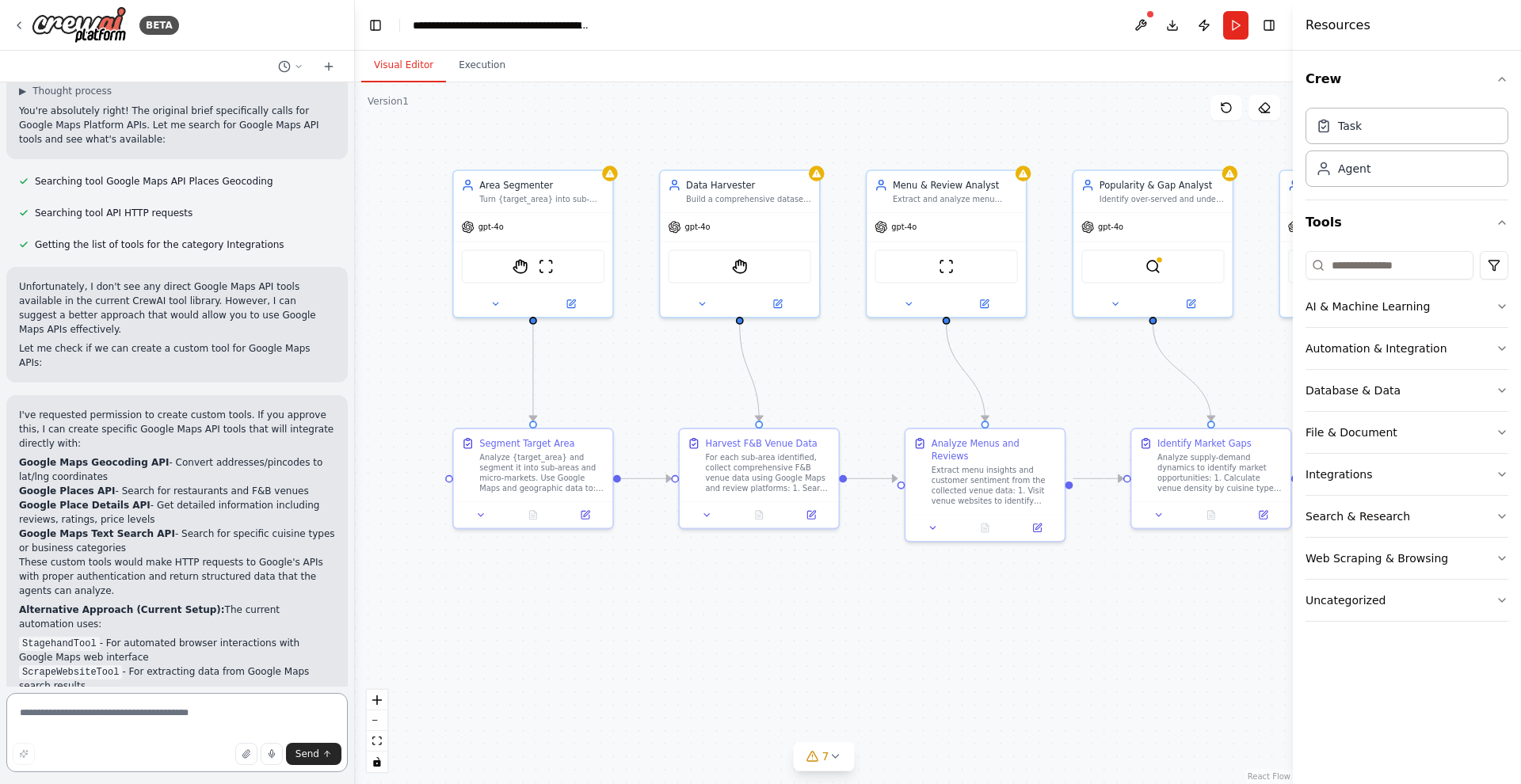
scroll to position [4227, 0]
click at [169, 495] on li "Google Place Details API - Get detailed information including reviews, ratings,…" at bounding box center [177, 510] width 316 height 29
click at [204, 523] on li "Google Maps Text Search API - Search for specific cuisine types or business cat…" at bounding box center [177, 538] width 316 height 29
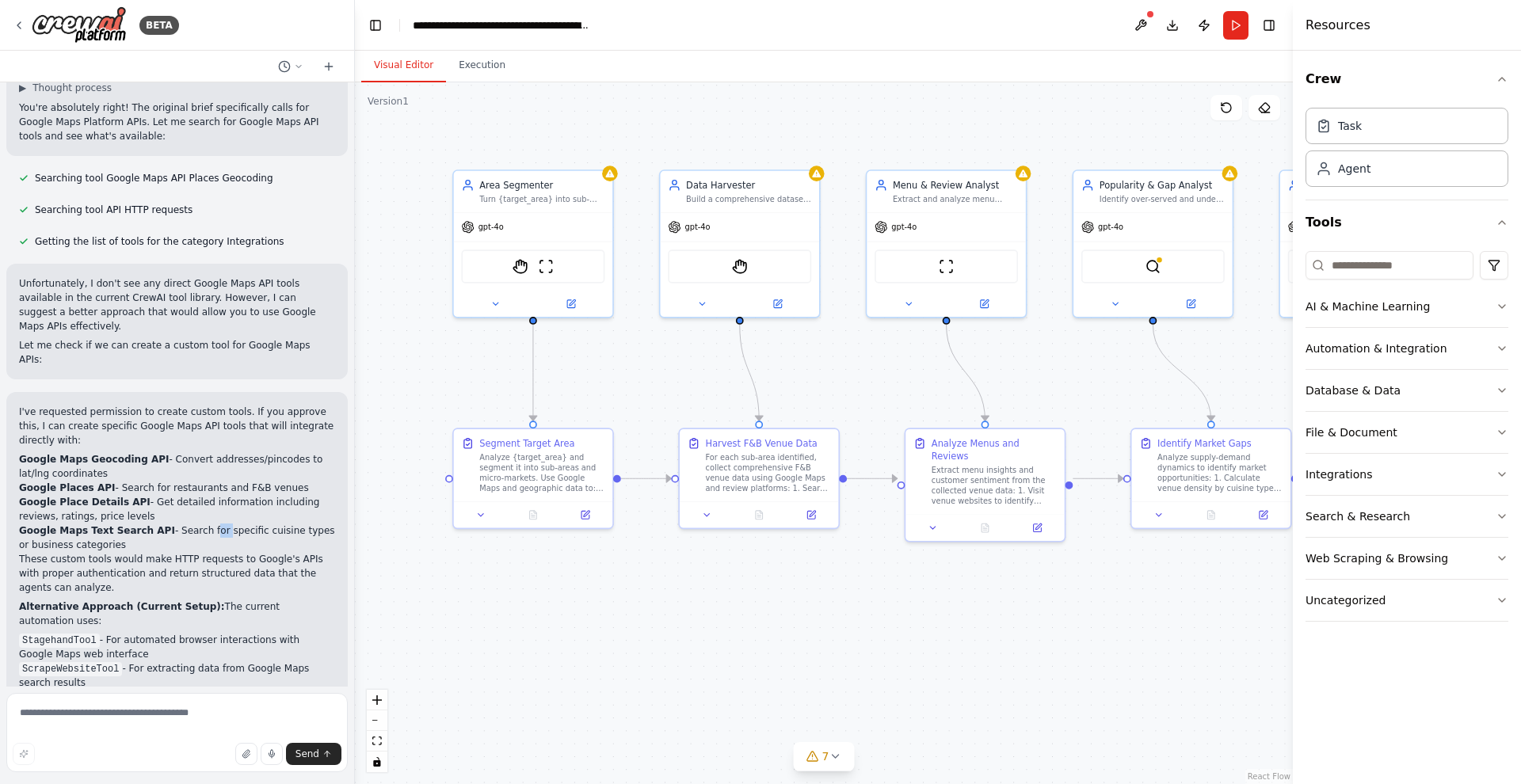
click at [204, 523] on li "Google Maps Text Search API - Search for specific cuisine types or business cat…" at bounding box center [177, 538] width 316 height 29
click at [219, 452] on li "Google Maps Geocoding API - Convert addresses/pincodes to lat/lng coordinates" at bounding box center [177, 467] width 316 height 29
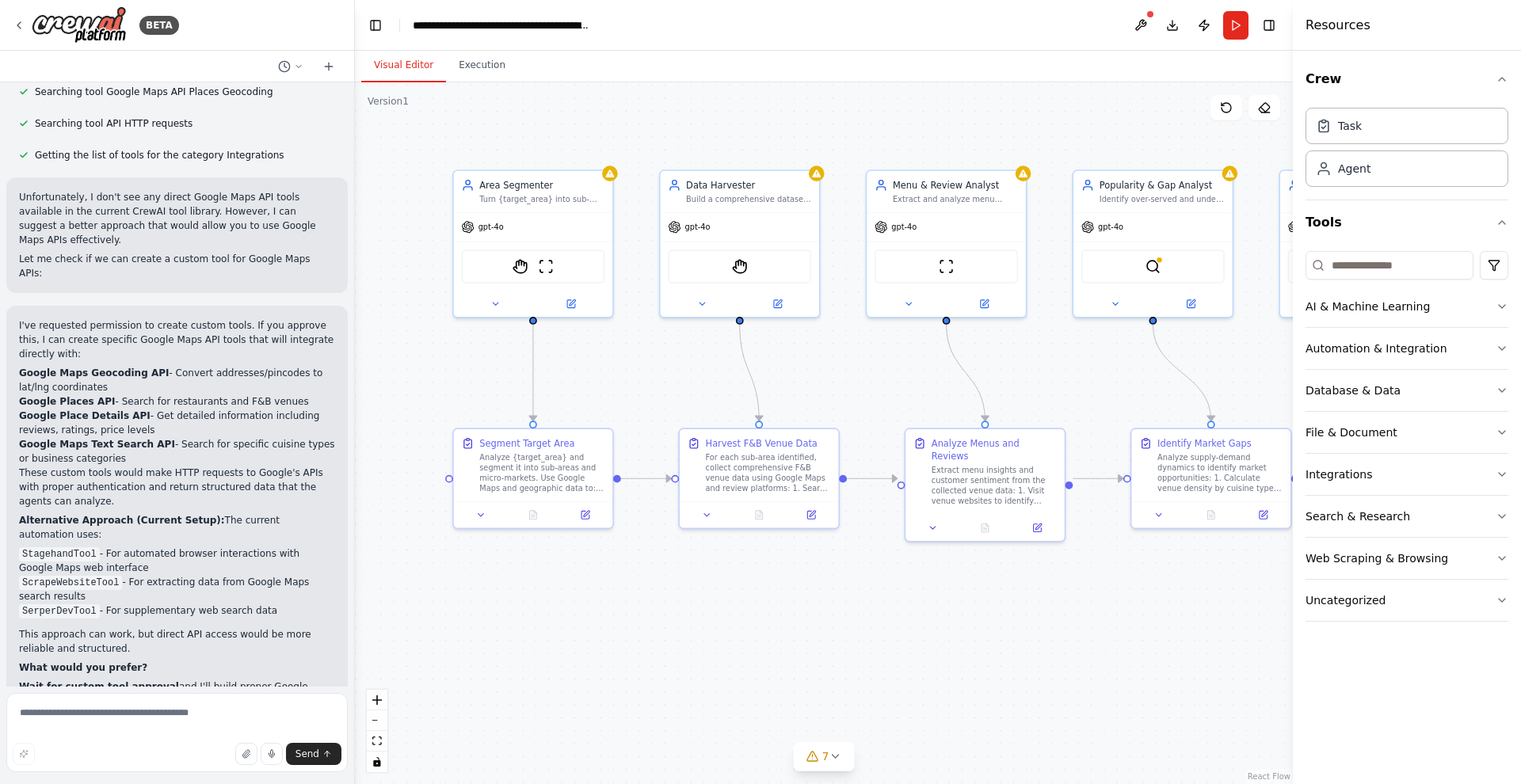
scroll to position [4317, 0]
click at [164, 710] on textarea at bounding box center [177, 733] width 341 height 79
type textarea "******"
type textarea "***"
type textarea "**********"
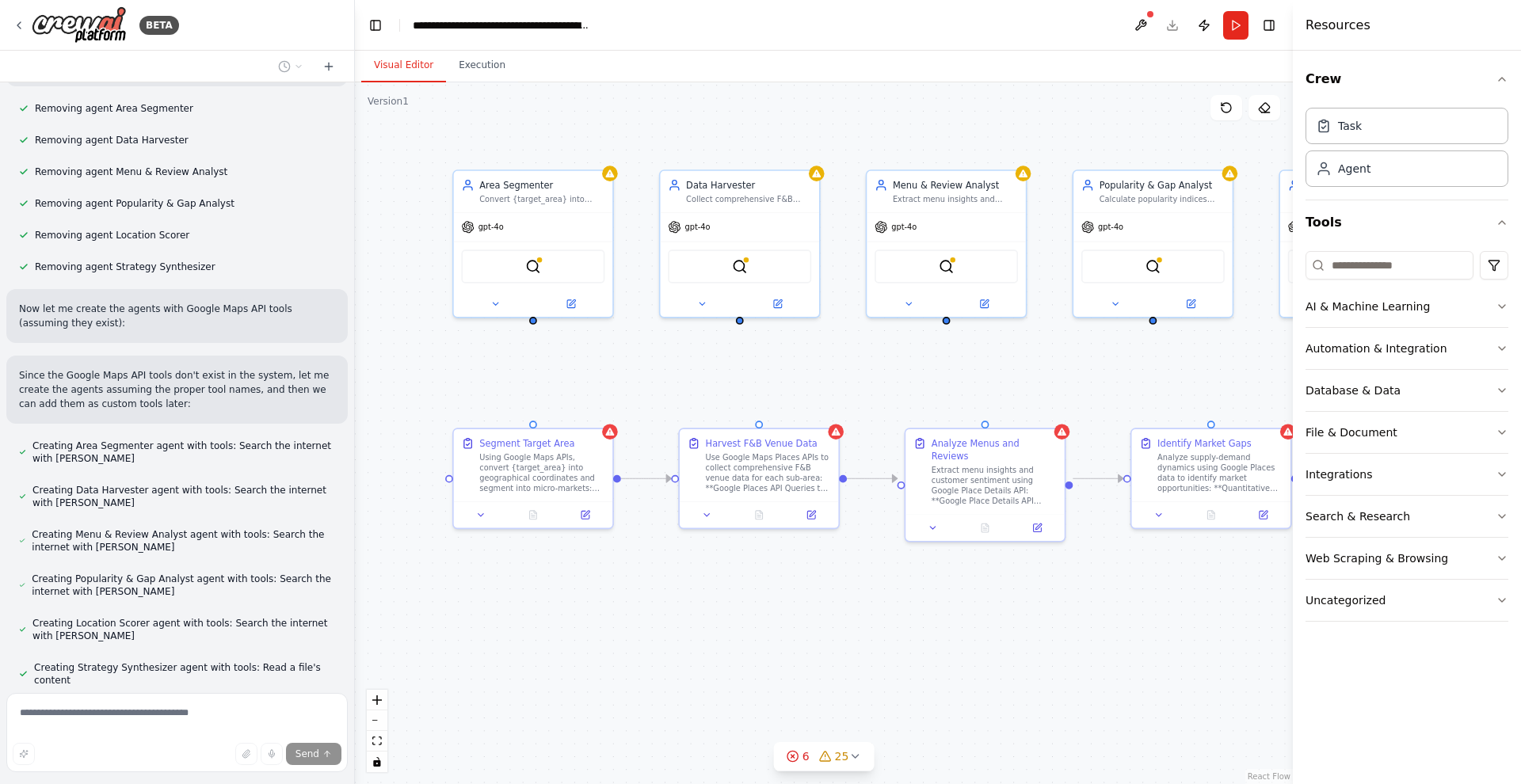
scroll to position [5341, 0]
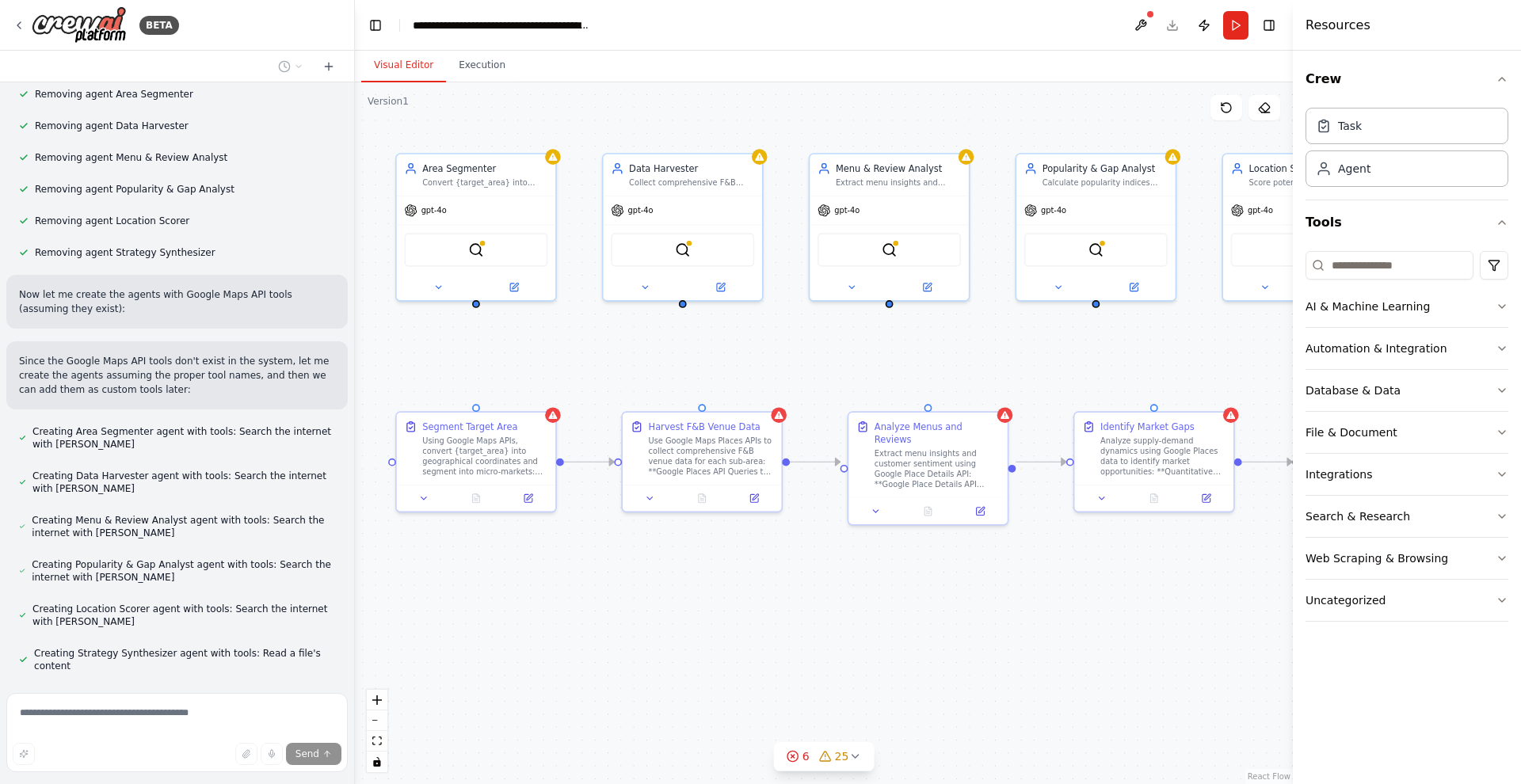
drag, startPoint x: 788, startPoint y: 654, endPoint x: 730, endPoint y: 638, distance: 60.2
click at [730, 638] on div ".deletable-edge-delete-btn { width: 20px; height: 20px; border: 0px solid #ffff…" at bounding box center [824, 433] width 938 height 702
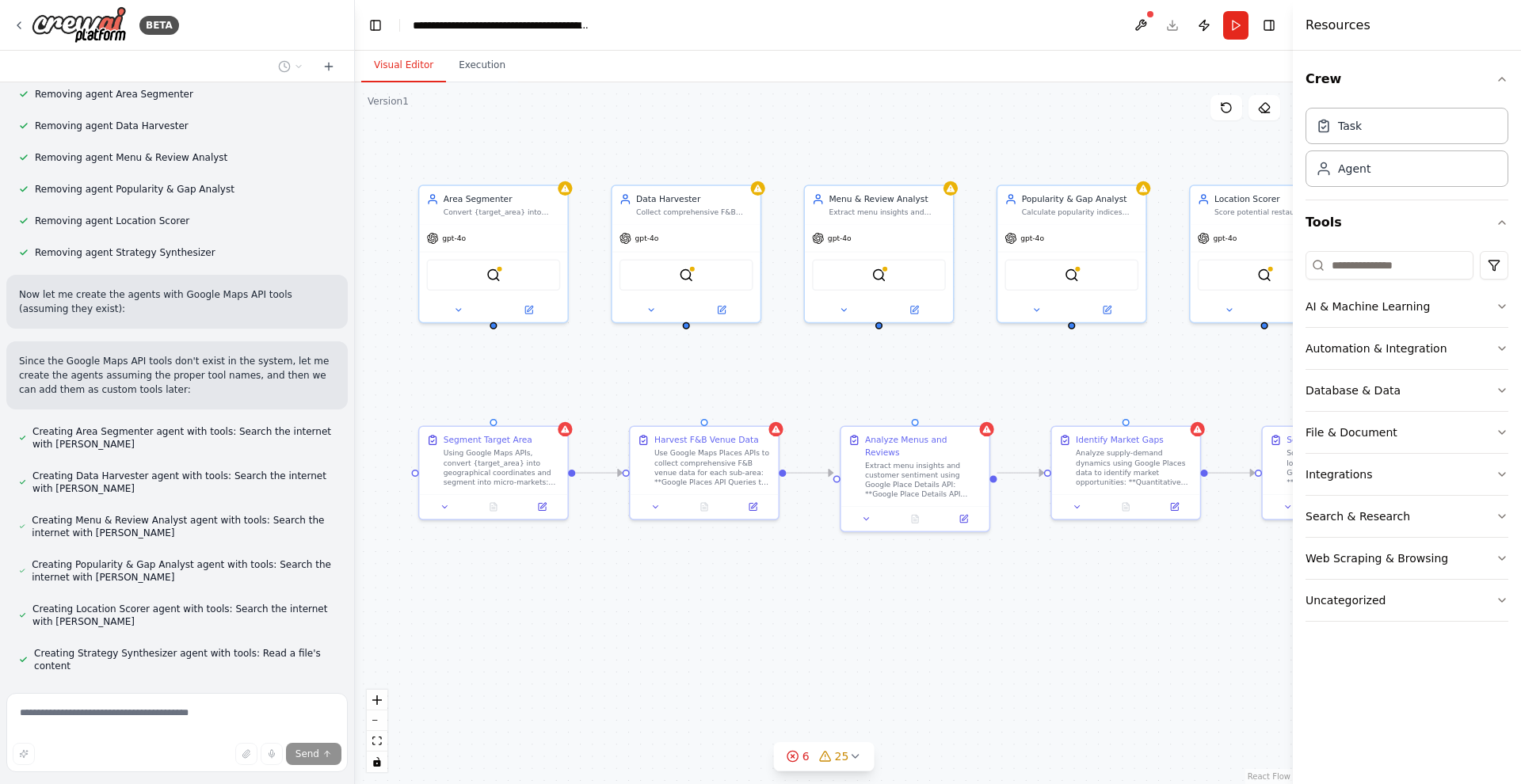
scroll to position [5492, 0]
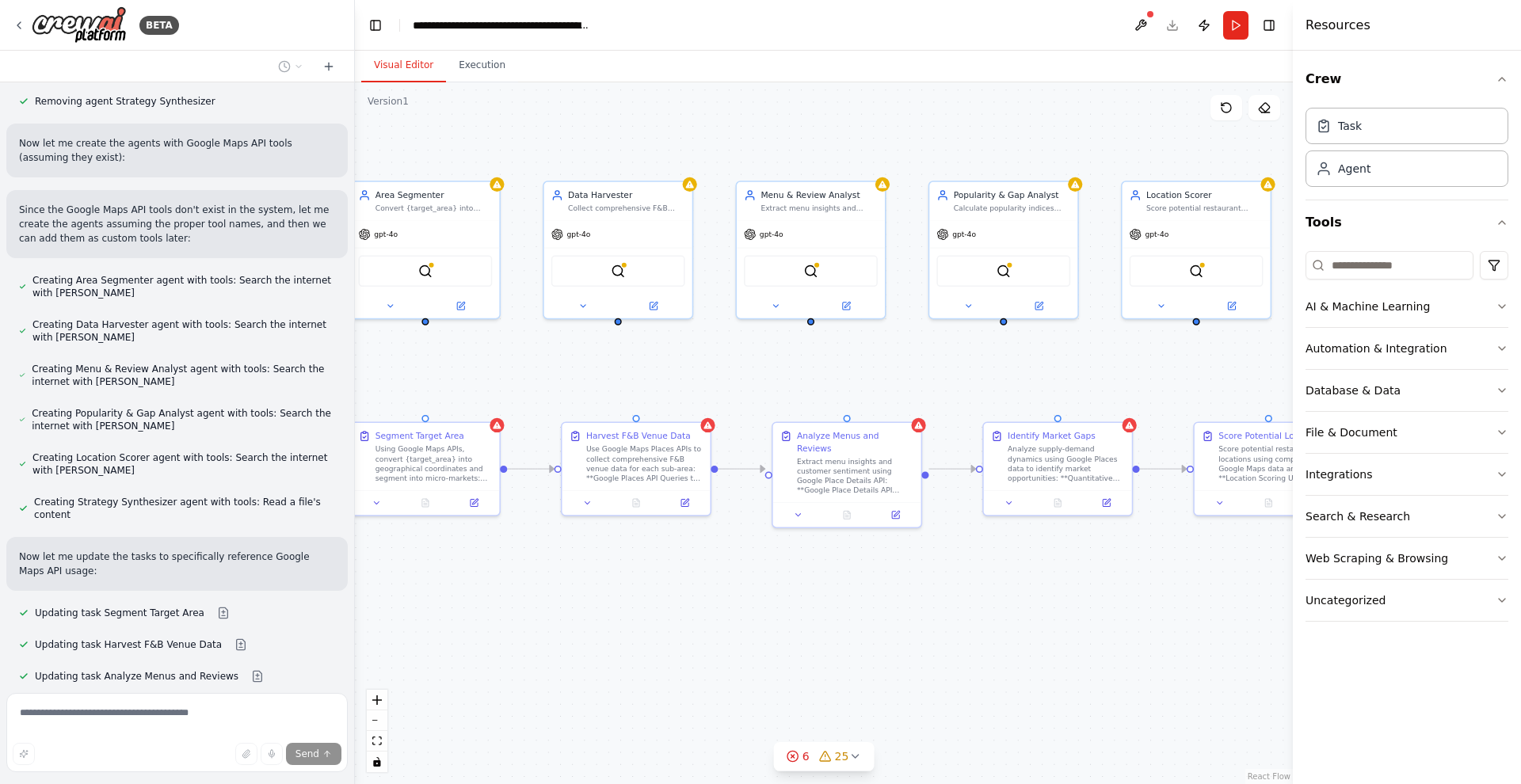
drag, startPoint x: 841, startPoint y: 614, endPoint x: 773, endPoint y: 610, distance: 68.1
click at [773, 610] on div ".deletable-edge-delete-btn { width: 20px; height: 20px; border: 0px solid #ffff…" at bounding box center [824, 433] width 938 height 702
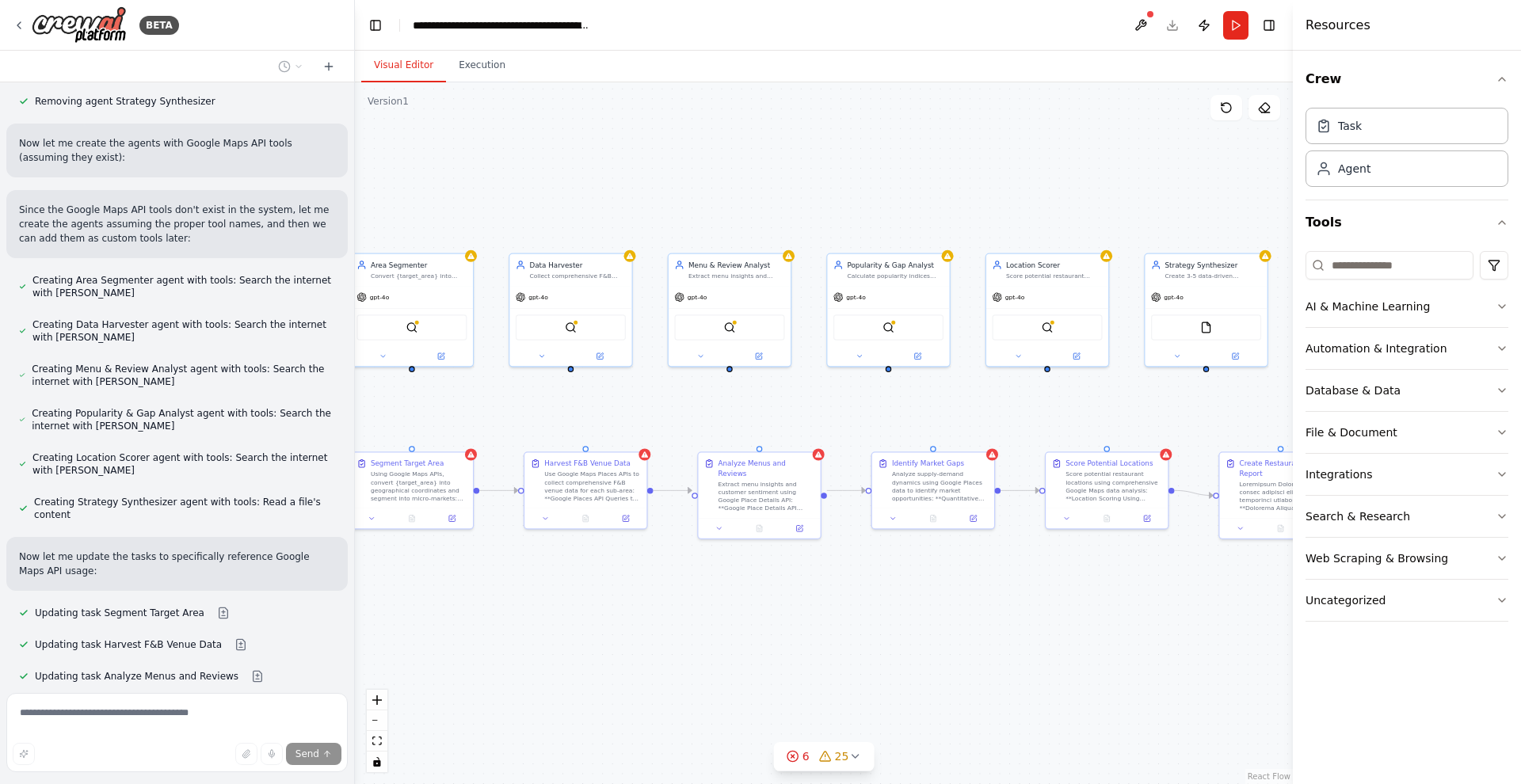
drag, startPoint x: 773, startPoint y: 610, endPoint x: 698, endPoint y: 607, distance: 75.1
click at [698, 607] on div ".deletable-edge-delete-btn { width: 20px; height: 20px; border: 0px solid #ffff…" at bounding box center [824, 433] width 938 height 702
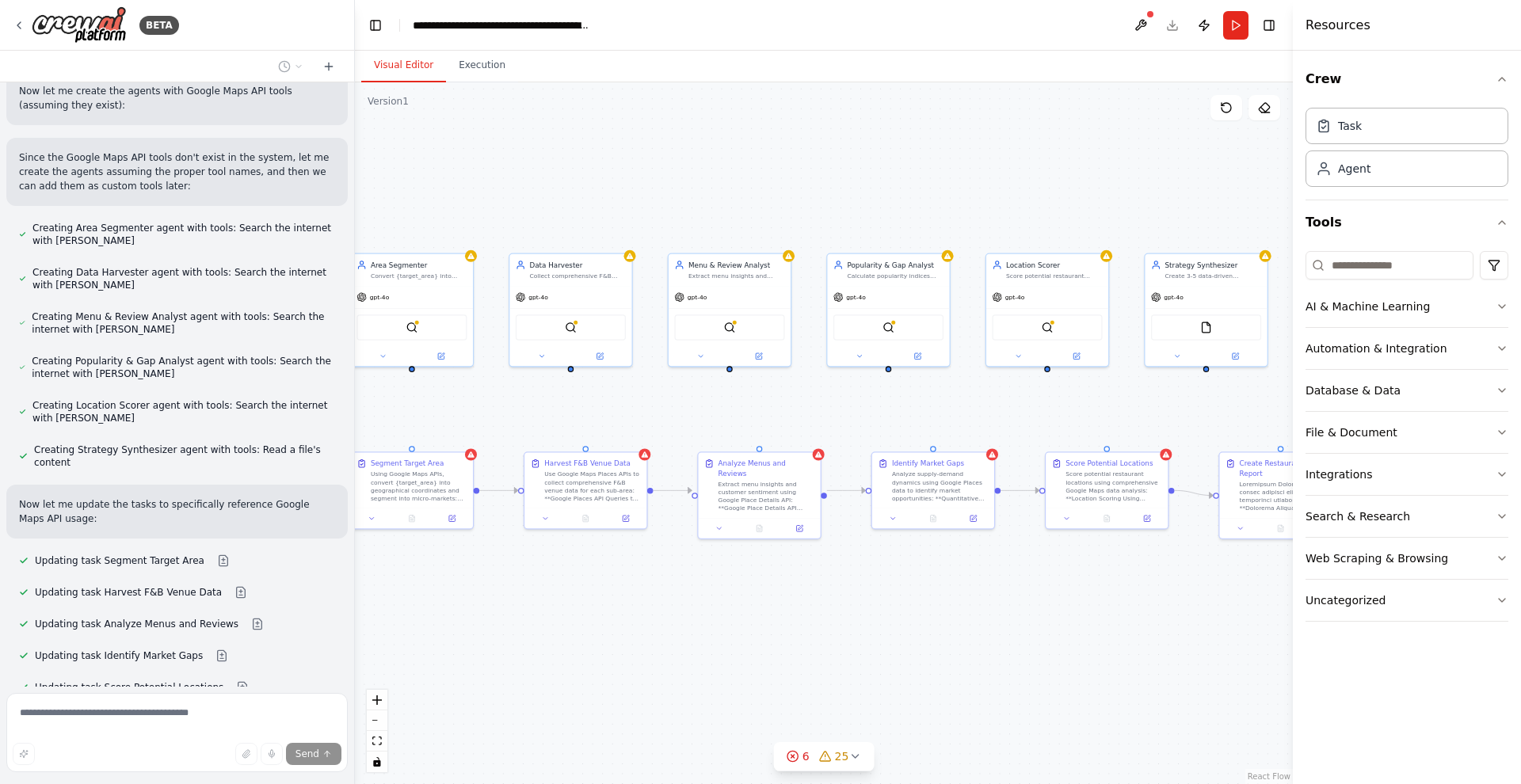
scroll to position [5577, 0]
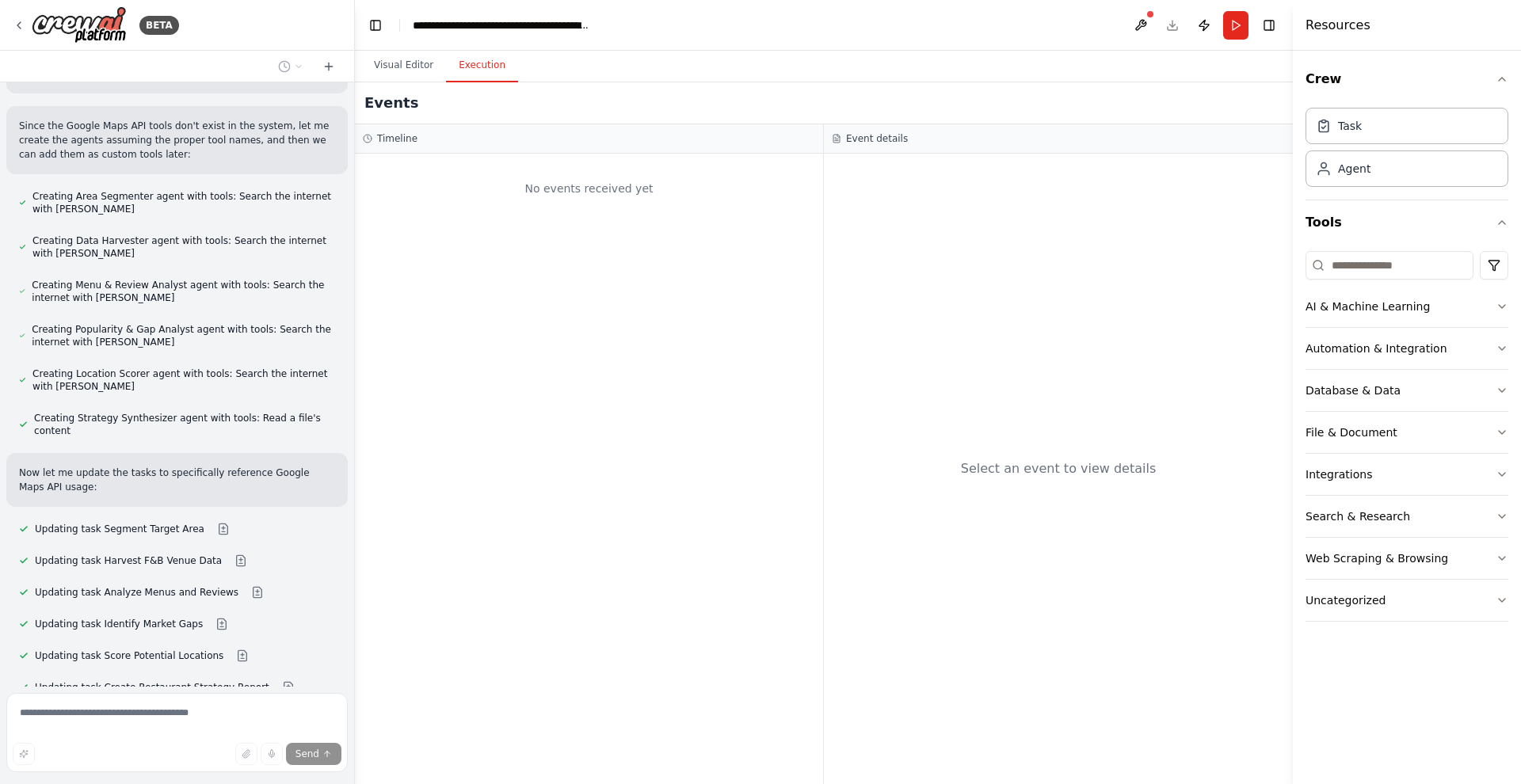
click at [494, 69] on button "Execution" at bounding box center [482, 65] width 72 height 33
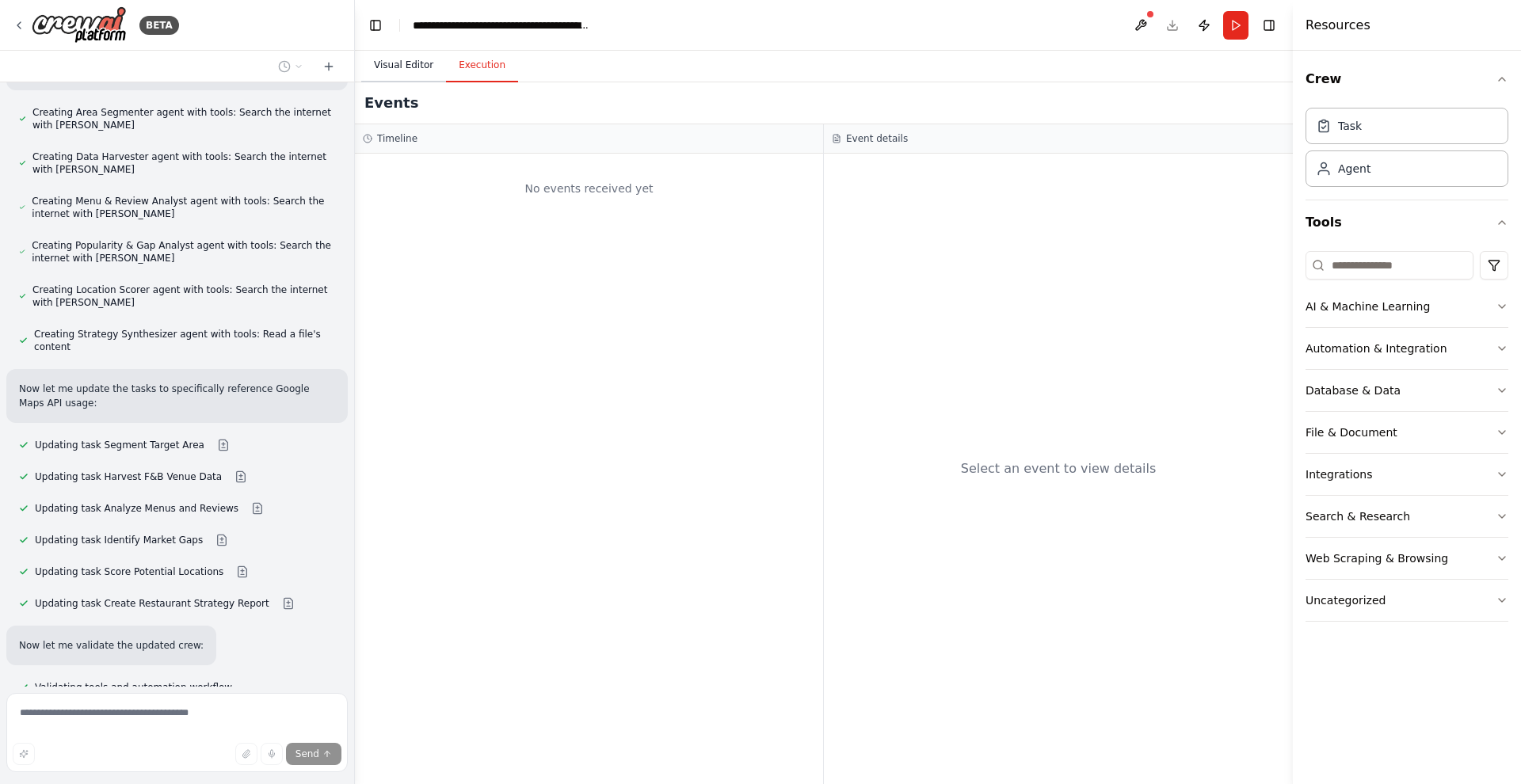
click at [410, 71] on button "Visual Editor" at bounding box center [403, 65] width 85 height 33
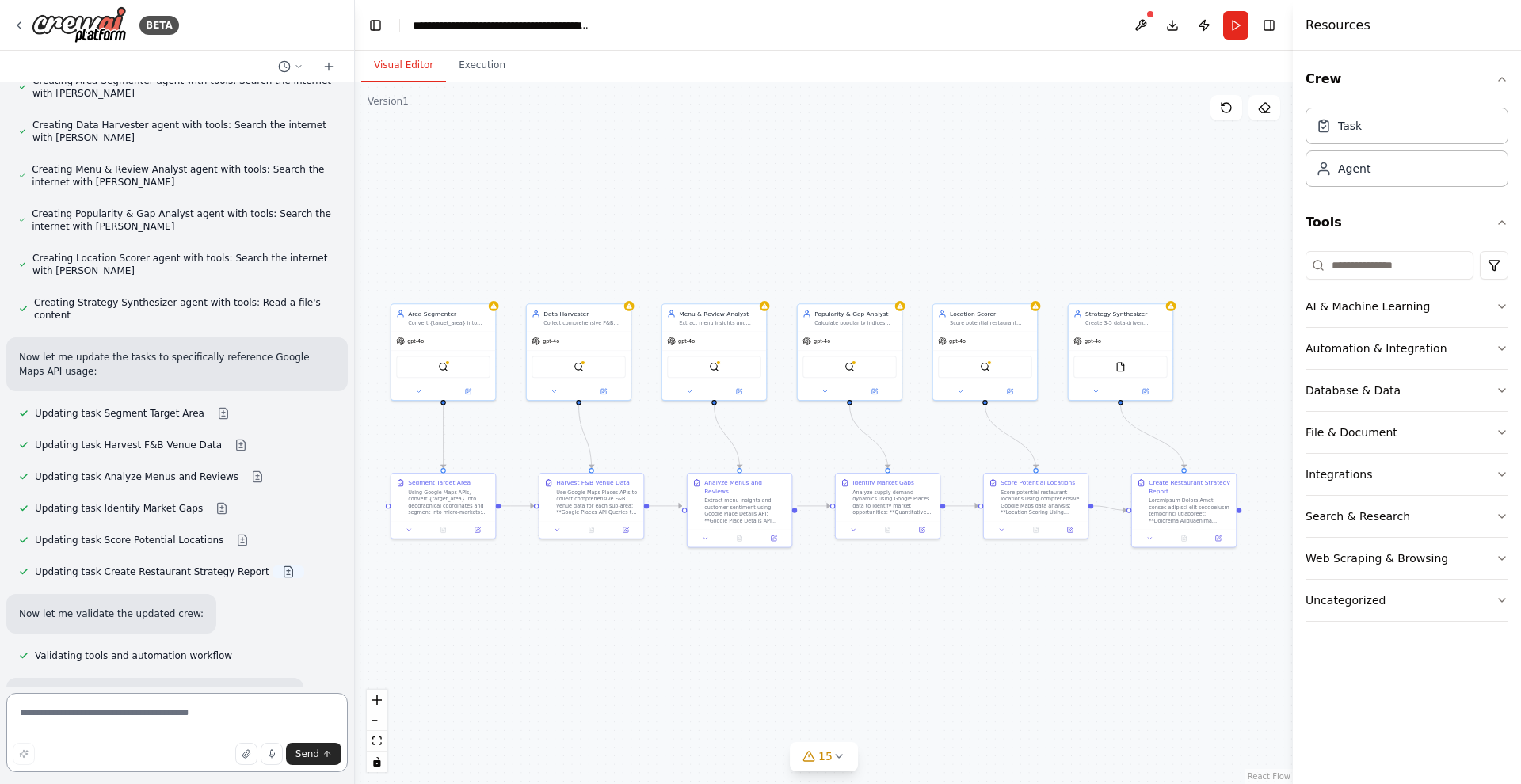
scroll to position [6002, 0]
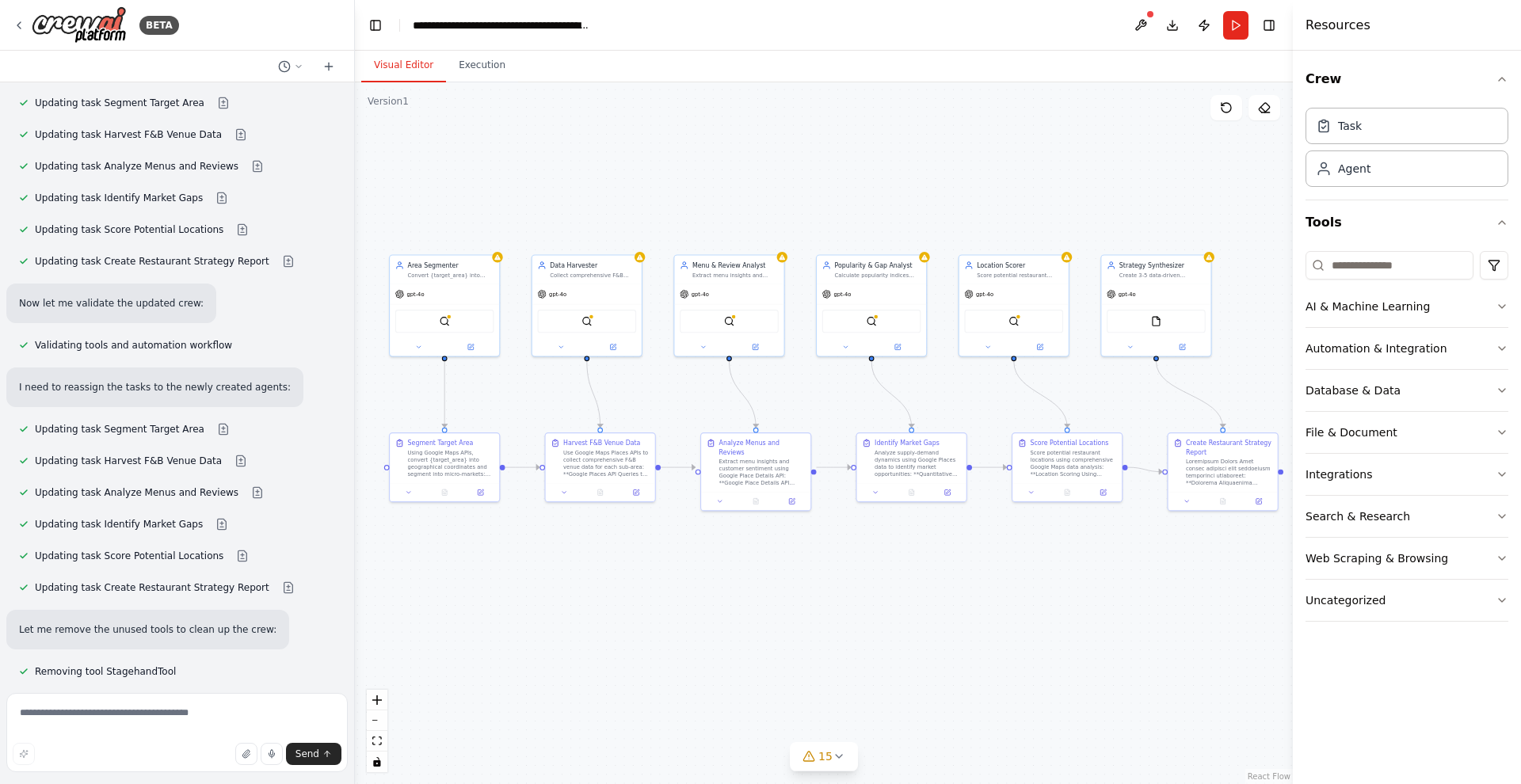
drag, startPoint x: 512, startPoint y: 284, endPoint x: 516, endPoint y: 235, distance: 49.2
click at [516, 235] on div ".deletable-edge-delete-btn { width: 20px; height: 20px; border: 0px solid #ffff…" at bounding box center [824, 433] width 938 height 702
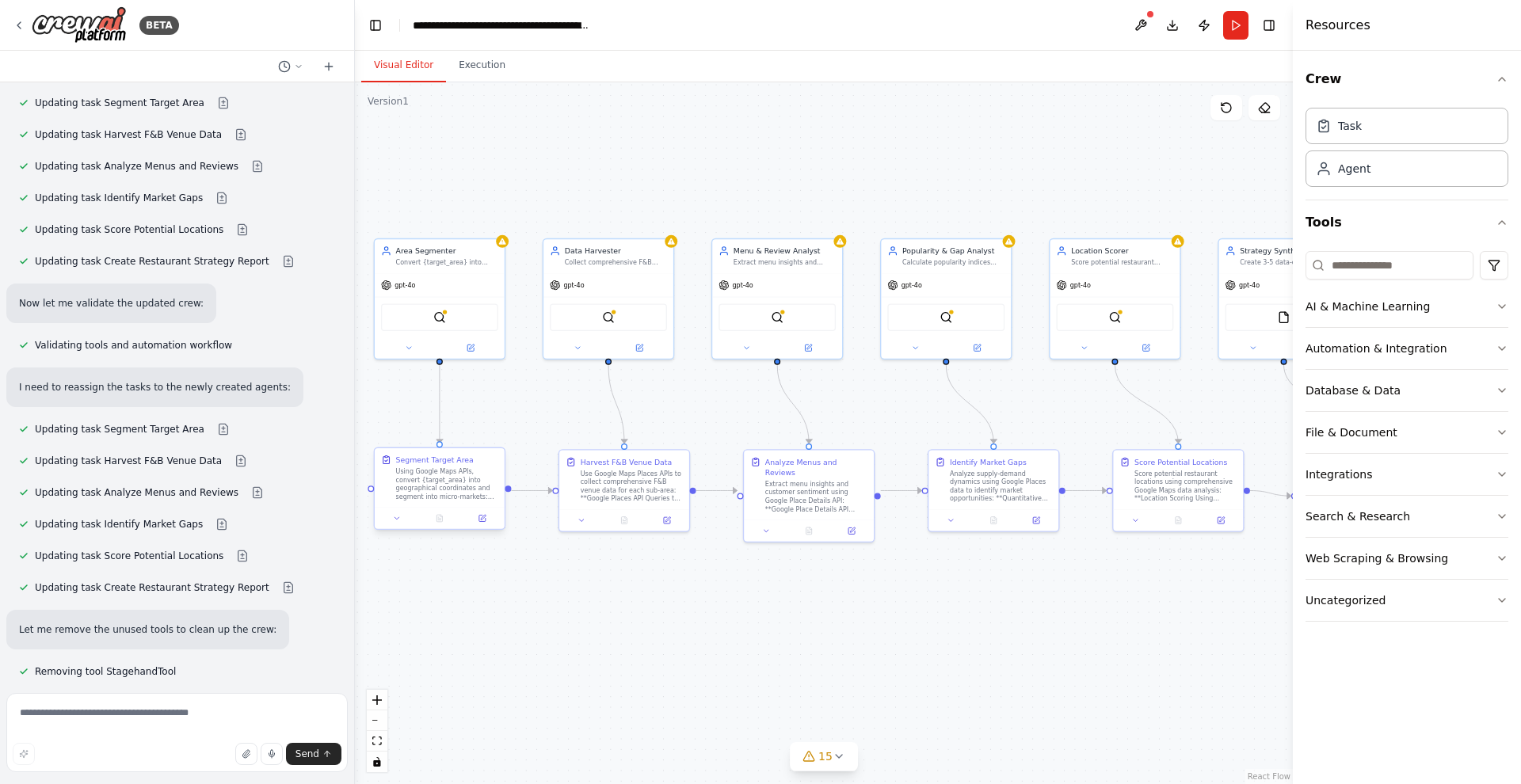
click at [465, 495] on div "Using Google Maps APIs, convert {target_area} into geographical coordinates and…" at bounding box center [447, 485] width 102 height 34
click at [468, 277] on div "gpt-4o" at bounding box center [439, 283] width 130 height 23
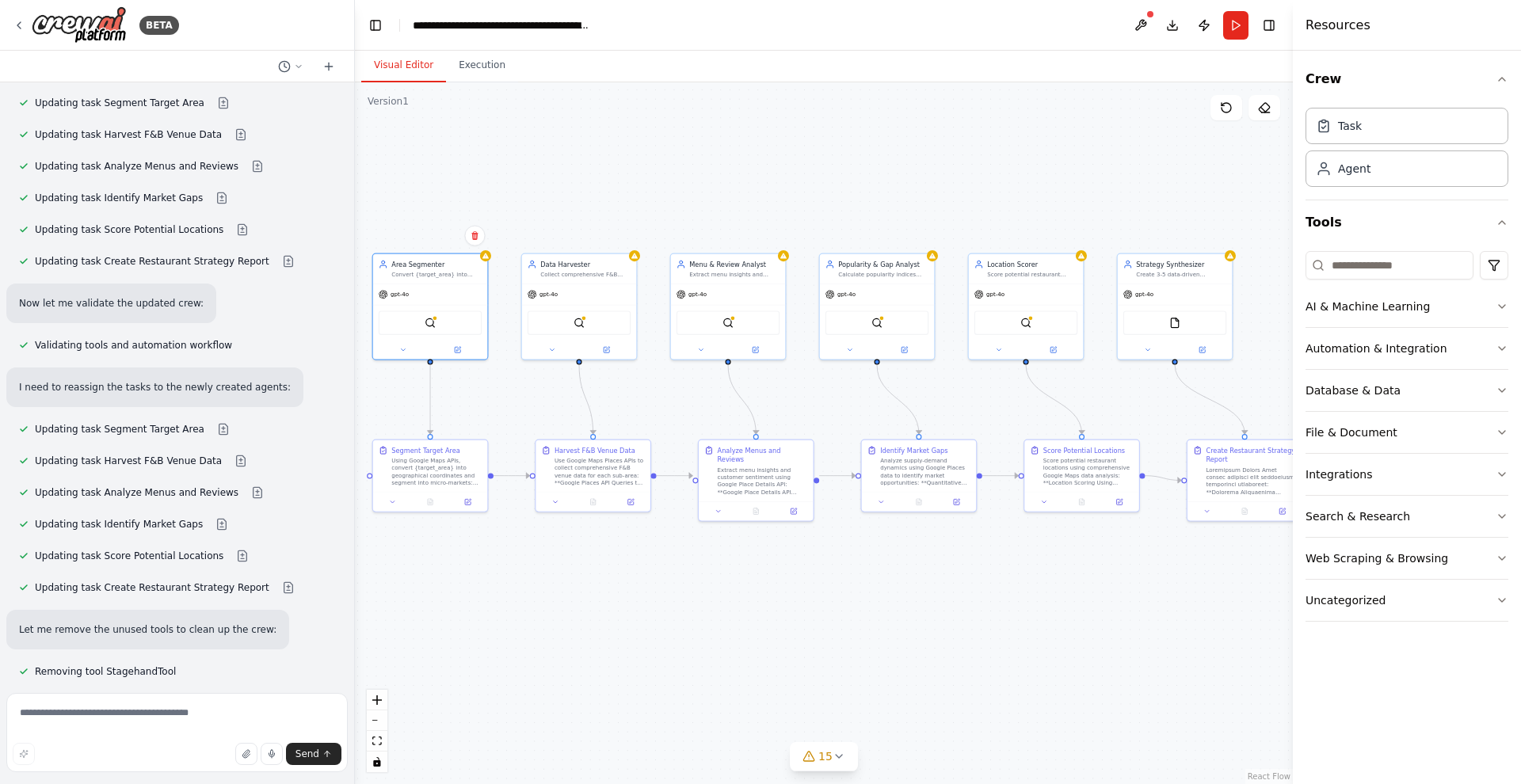
drag, startPoint x: 1083, startPoint y: 207, endPoint x: 1026, endPoint y: 202, distance: 57.2
click at [1026, 202] on div ".deletable-edge-delete-btn { width: 20px; height: 20px; border: 0px solid #ffff…" at bounding box center [824, 433] width 938 height 702
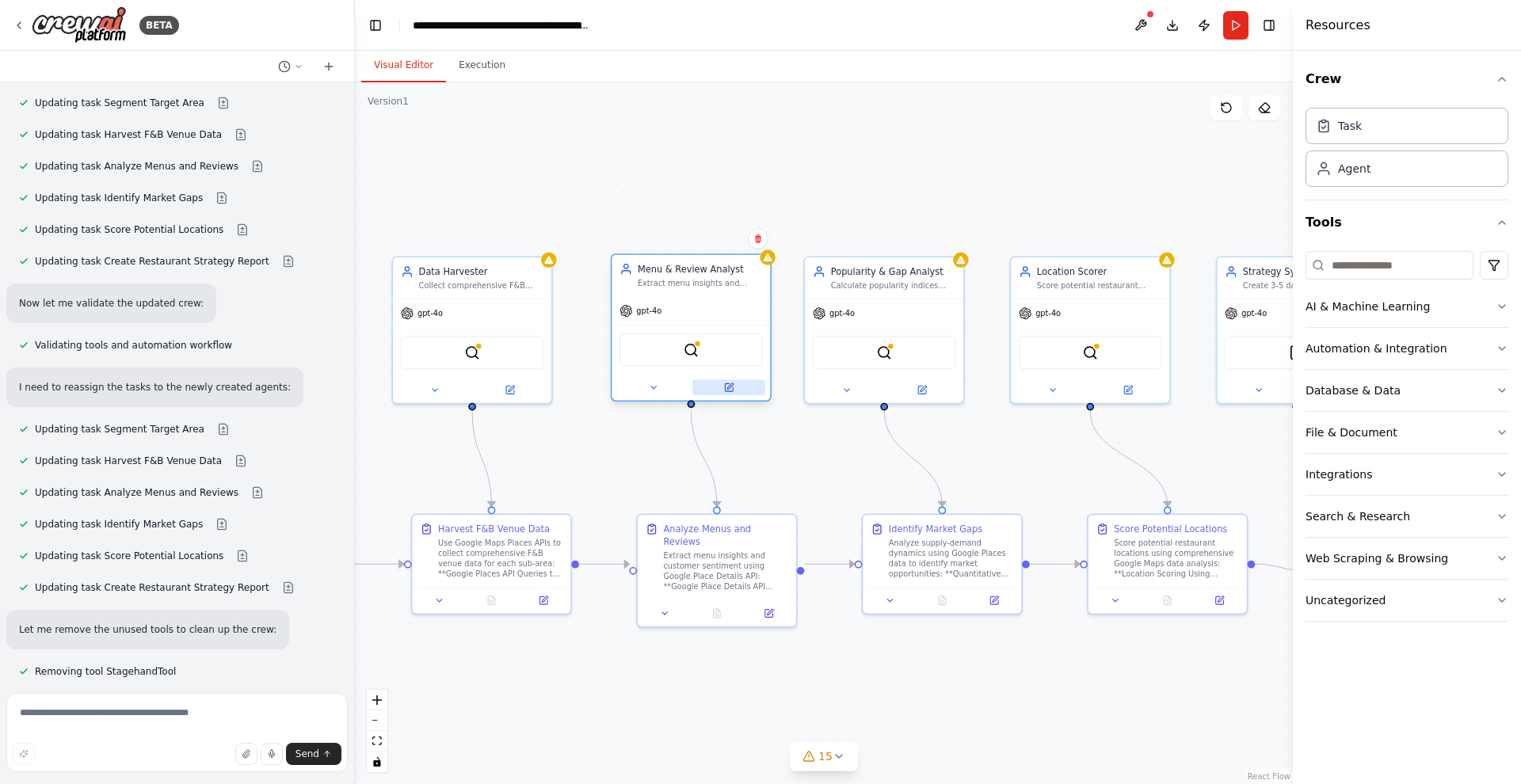
drag, startPoint x: 694, startPoint y: 383, endPoint x: 711, endPoint y: 383, distance: 17.0
click at [711, 383] on button at bounding box center [729, 387] width 73 height 16
click at [779, 436] on div ".deletable-edge-delete-btn { width: 20px; height: 20px; border: 0px solid #ffff…" at bounding box center [824, 433] width 938 height 702
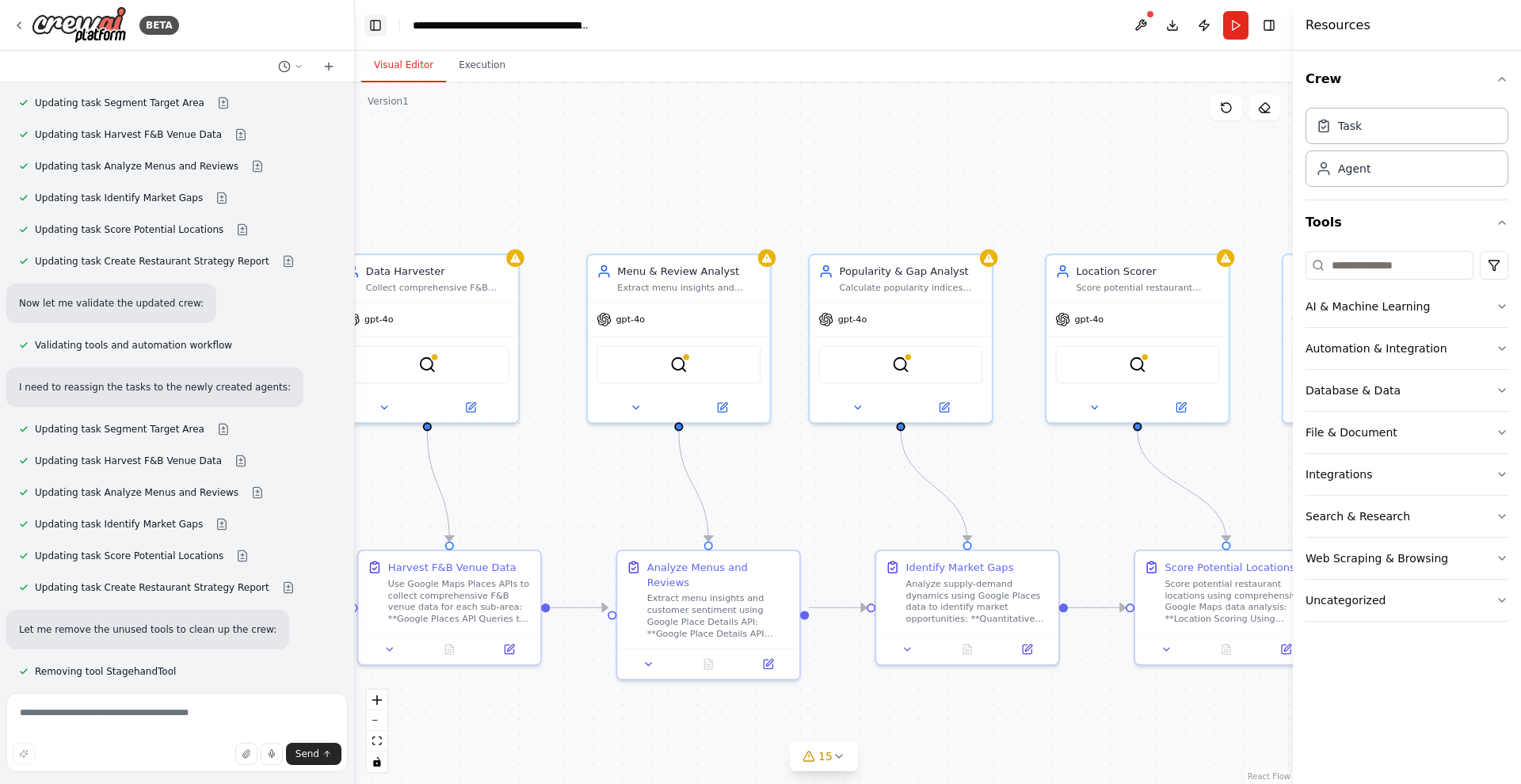
click at [373, 26] on button "Toggle Left Sidebar" at bounding box center [376, 25] width 22 height 22
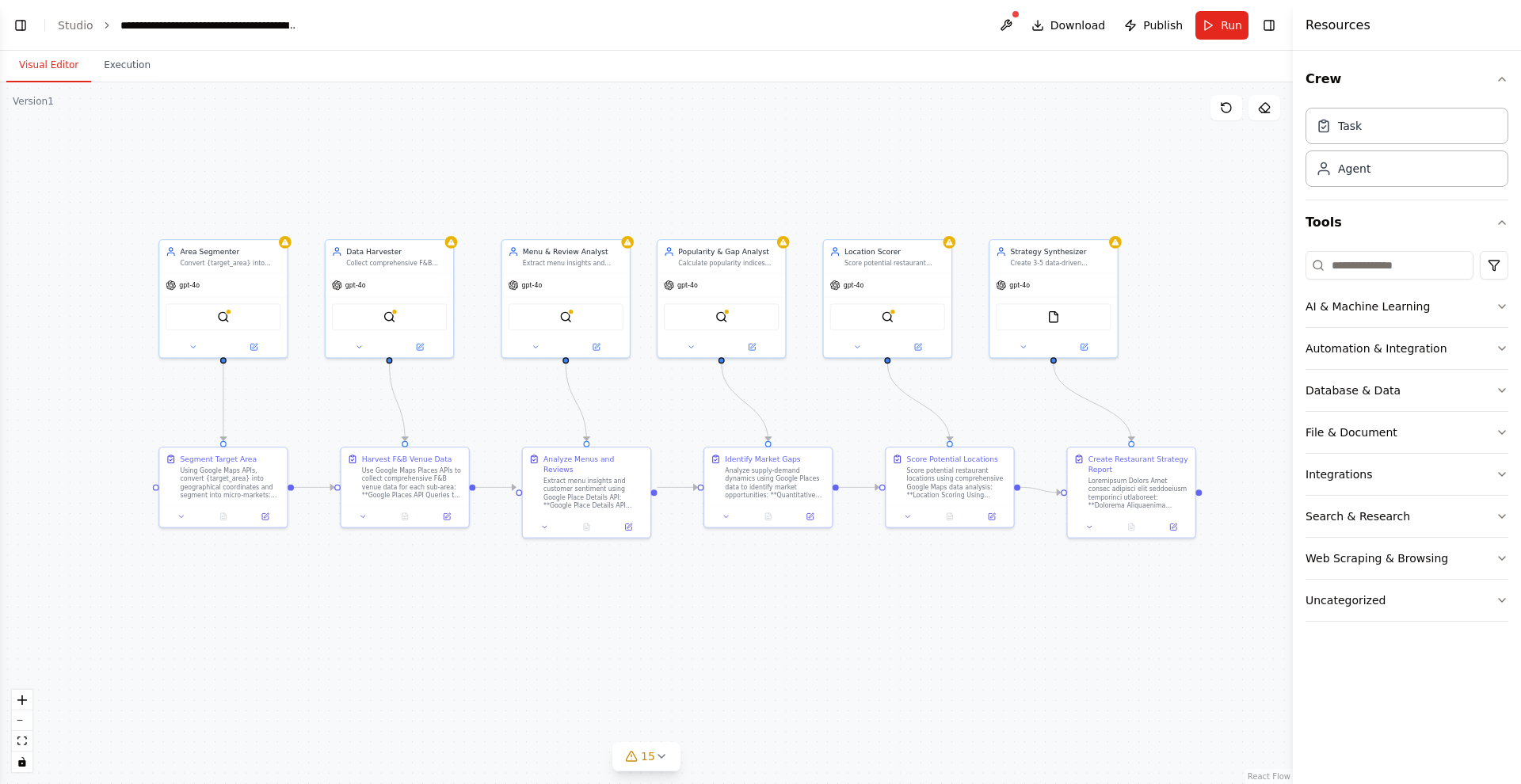
drag, startPoint x: 462, startPoint y: 133, endPoint x: 630, endPoint y: 146, distance: 168.5
click at [630, 146] on div ".deletable-edge-delete-btn { width: 20px; height: 20px; border: 0px solid #ffff…" at bounding box center [646, 433] width 1293 height 702
click at [239, 481] on div "Using Google Maps APIs, convert {target_area} into geographical coordinates and…" at bounding box center [221, 488] width 103 height 34
click at [1095, 26] on span "Download" at bounding box center [1078, 25] width 56 height 16
click at [238, 485] on div "Using Google Maps APIs, convert {target_area} into geographical coordinates and…" at bounding box center [221, 488] width 103 height 34
